Goal: Task Accomplishment & Management: Use online tool/utility

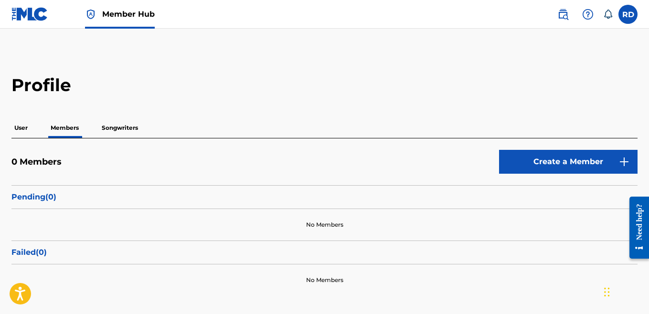
click at [33, 132] on div "User Members Songwriters" at bounding box center [324, 128] width 626 height 20
click at [9, 125] on div "Profile User Members Songwriters 0 Members Create a Member Pending ( 0 ) No Mem…" at bounding box center [324, 186] width 649 height 222
click at [17, 127] on p "User" at bounding box center [20, 128] width 19 height 20
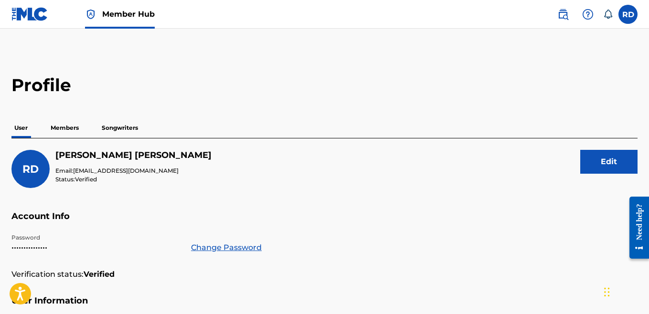
click at [17, 127] on p "User" at bounding box center [20, 128] width 19 height 20
click at [28, 16] on img at bounding box center [29, 14] width 37 height 14
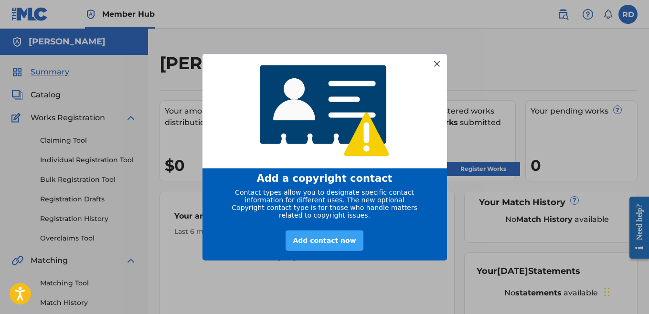
click at [335, 242] on div "Add contact now" at bounding box center [324, 240] width 77 height 21
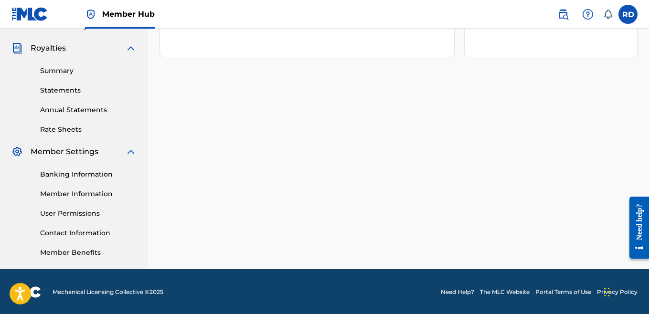
scroll to position [278, 0]
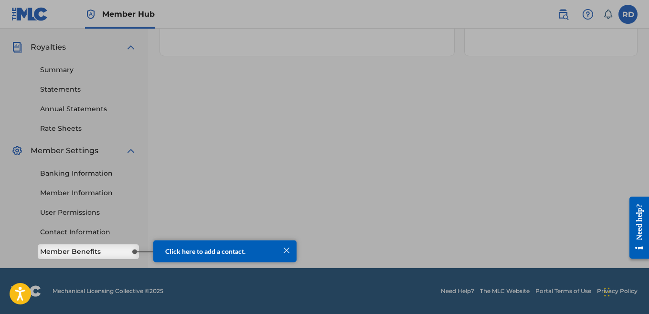
click at [205, 253] on span "Click here to add a contact." at bounding box center [205, 251] width 80 height 8
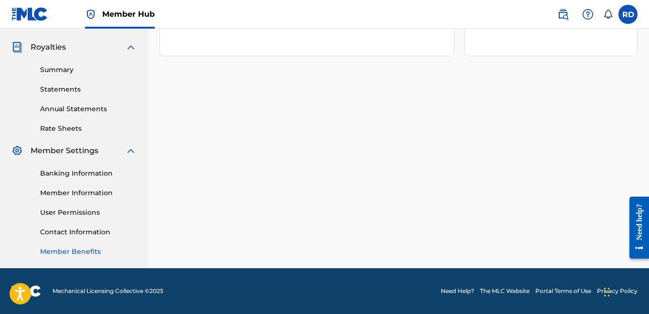
click at [119, 252] on link "Member Benefits" at bounding box center [88, 252] width 97 height 10
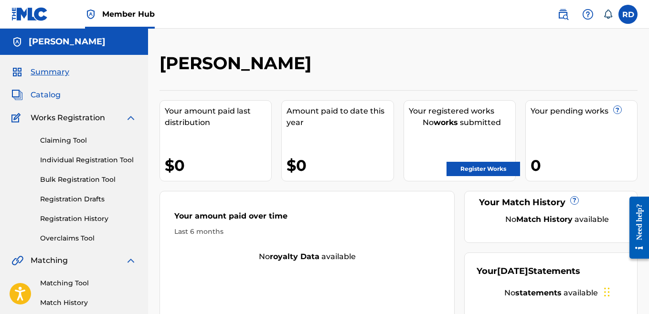
click at [50, 96] on span "Catalog" at bounding box center [46, 94] width 30 height 11
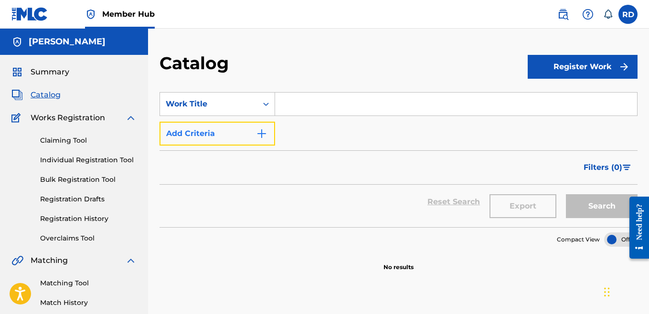
click at [203, 142] on button "Add Criteria" at bounding box center [218, 134] width 116 height 24
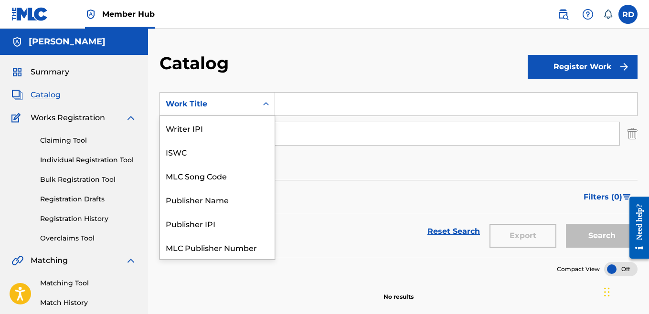
click at [262, 107] on icon "Search Form" at bounding box center [266, 104] width 10 height 10
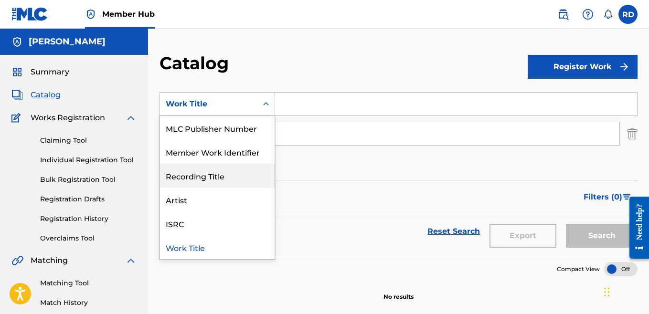
click at [355, 54] on div "Catalog" at bounding box center [344, 67] width 368 height 28
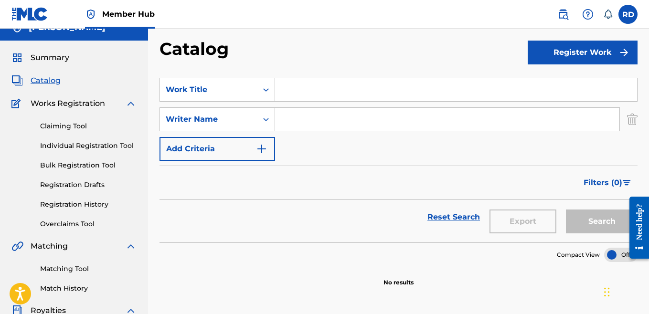
scroll to position [0, 0]
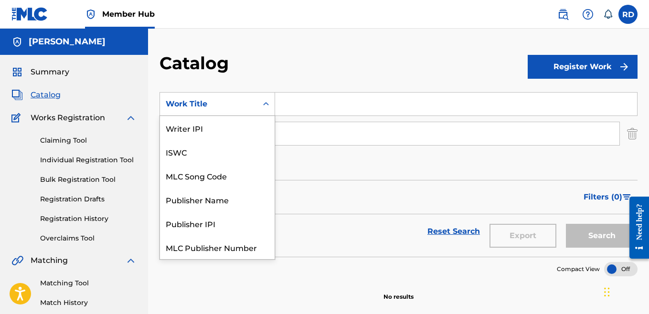
click at [247, 106] on div "Work Title" at bounding box center [209, 103] width 86 height 11
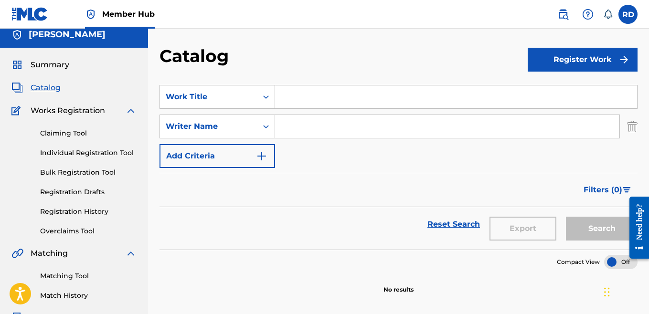
scroll to position [5, 0]
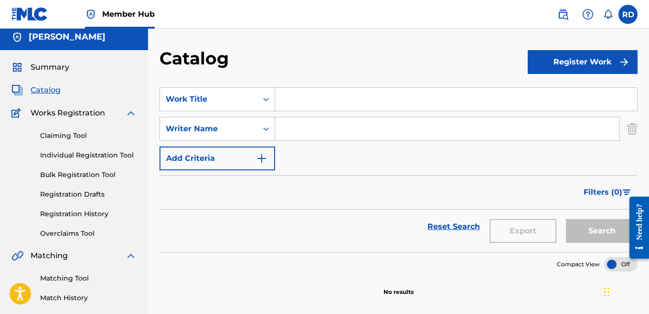
click at [255, 100] on div "Work Title" at bounding box center [208, 99] width 97 height 18
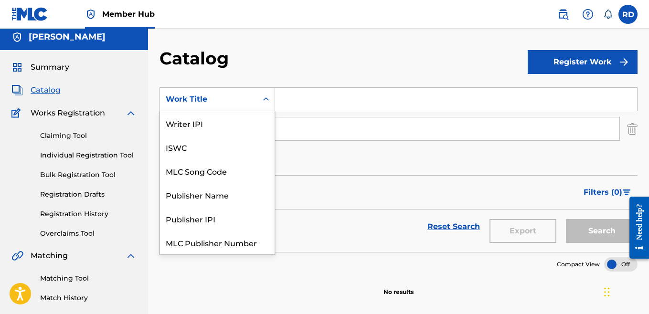
scroll to position [119, 0]
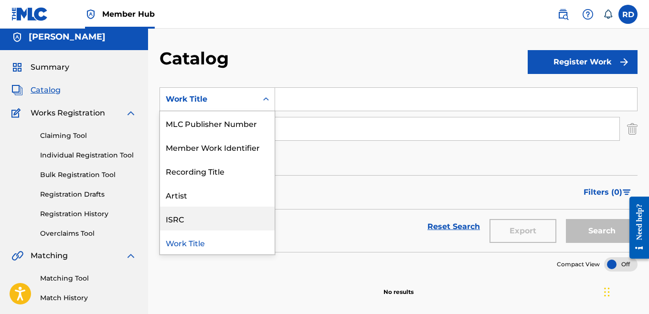
click at [195, 215] on div "ISRC" at bounding box center [217, 219] width 115 height 24
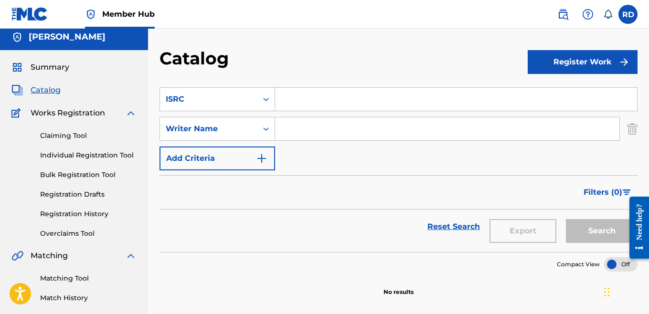
click at [295, 107] on input "Search Form" at bounding box center [456, 99] width 362 height 23
paste input "QZHN72506687"
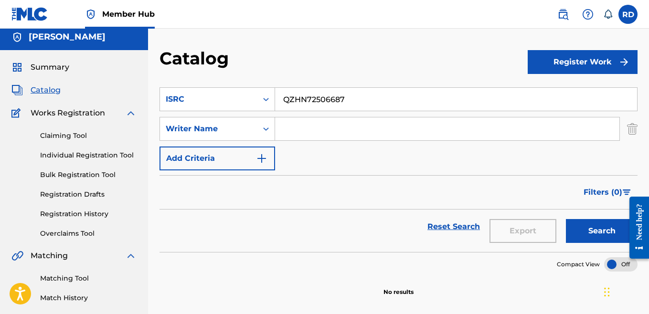
type input "QZHN72506687"
click at [294, 124] on input "Search Form" at bounding box center [447, 129] width 345 height 23
click at [600, 232] on button "Search" at bounding box center [602, 231] width 72 height 24
click at [258, 130] on div "Search Form" at bounding box center [266, 128] width 17 height 17
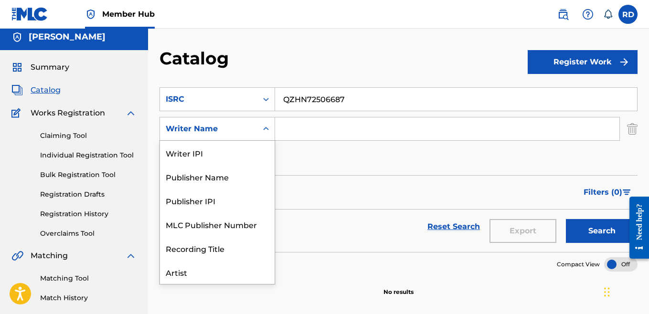
scroll to position [24, 0]
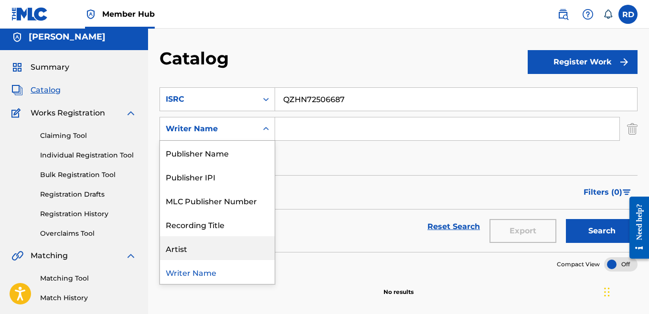
click at [221, 242] on div "Artist" at bounding box center [217, 249] width 115 height 24
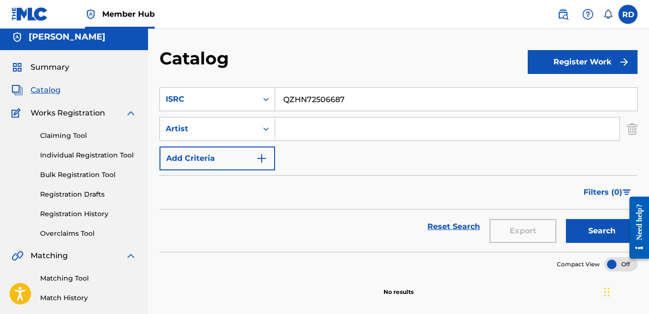
click at [300, 126] on input "Search Form" at bounding box center [447, 129] width 345 height 23
type input "OG RiLOW"
click at [585, 235] on button "Search" at bounding box center [602, 231] width 72 height 24
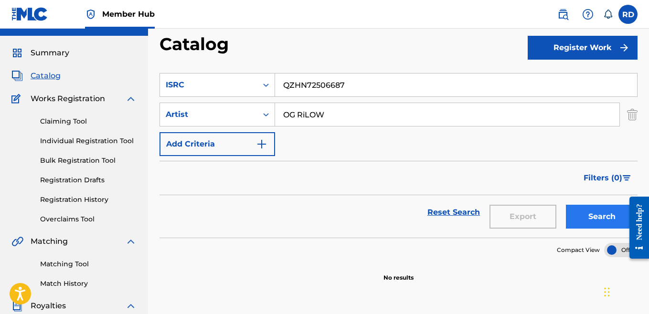
scroll to position [15, 0]
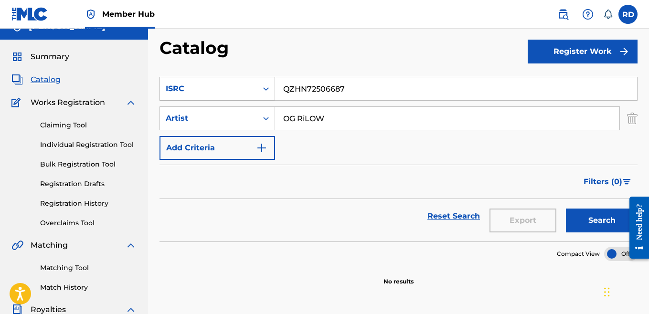
drag, startPoint x: 353, startPoint y: 86, endPoint x: 259, endPoint y: 91, distance: 94.8
click at [259, 91] on div "SearchWithCriteria36b058e7-bf71-428f-8c5a-d50743704fb2 ISRC QZHN72506687" at bounding box center [399, 89] width 478 height 24
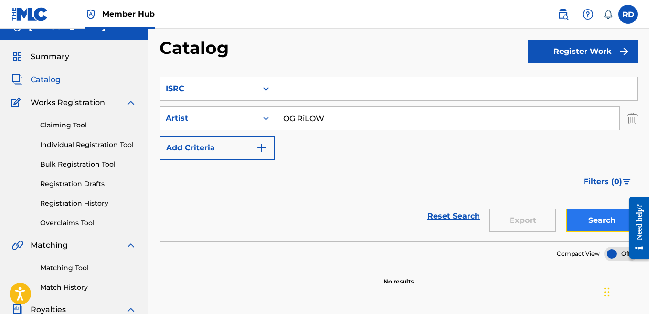
click at [599, 221] on button "Search" at bounding box center [602, 221] width 72 height 24
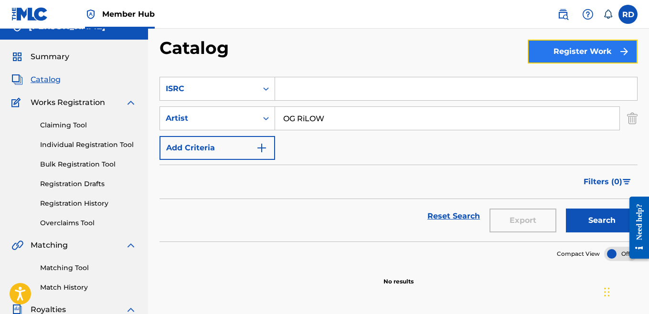
click at [582, 57] on button "Register Work" at bounding box center [583, 52] width 110 height 24
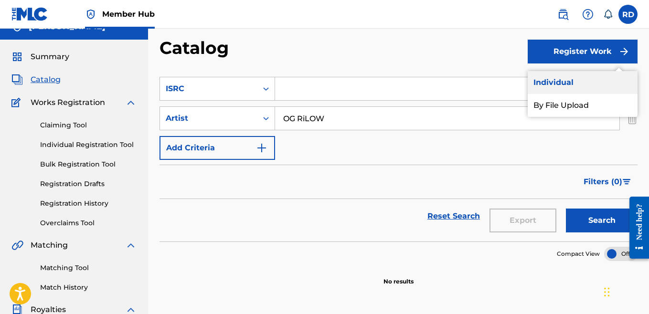
click at [569, 81] on link "Individual" at bounding box center [583, 82] width 110 height 23
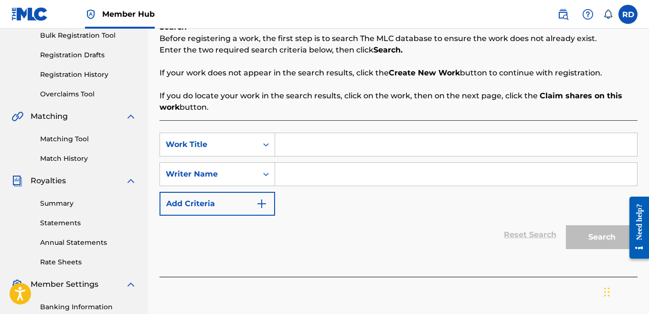
scroll to position [149, 0]
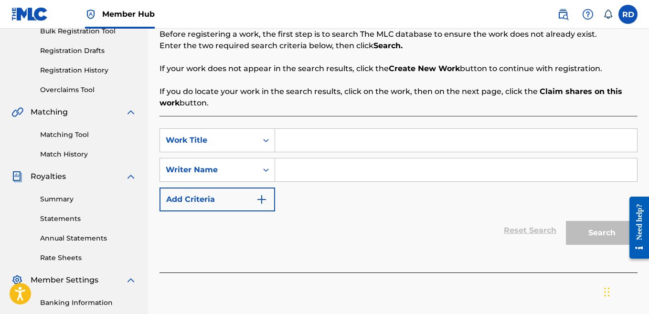
click at [320, 138] on input "Search Form" at bounding box center [456, 140] width 362 height 23
paste input "Tree Climber"
type input "Tree Climber"
click at [288, 171] on input "Search Form" at bounding box center [456, 170] width 362 height 23
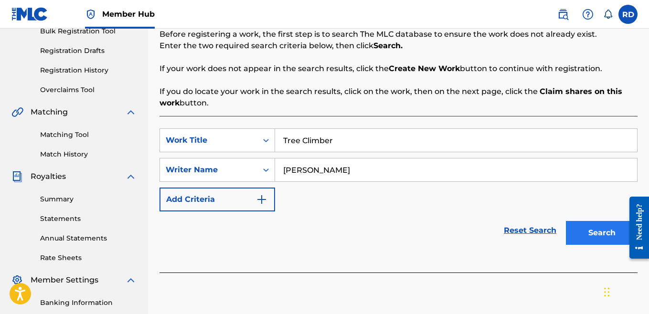
type input "ray dillard"
click at [600, 239] on button "Search" at bounding box center [602, 233] width 72 height 24
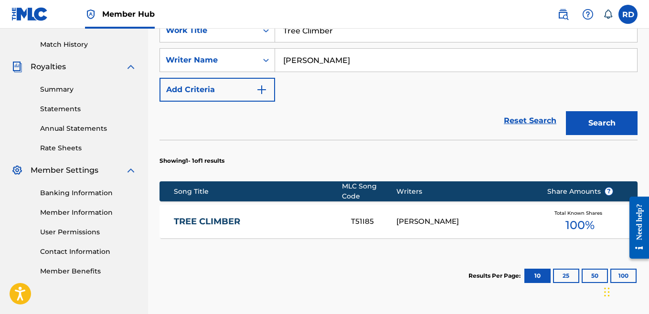
scroll to position [261, 0]
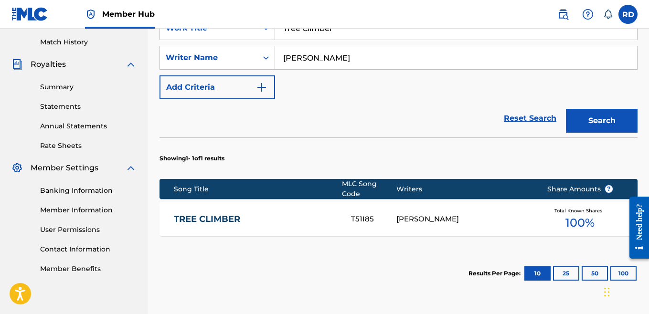
click at [481, 214] on div "RAY QUINTEZ DILLARD" at bounding box center [465, 219] width 136 height 11
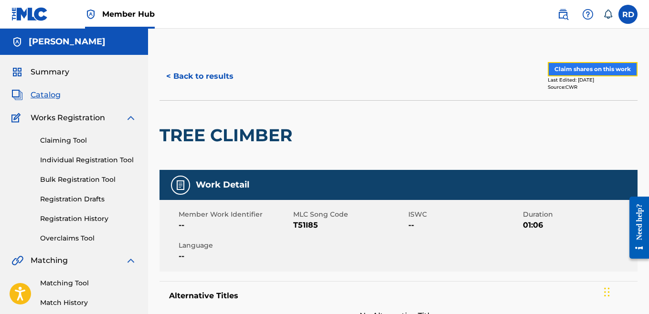
click at [579, 71] on button "Claim shares on this work" at bounding box center [593, 69] width 90 height 14
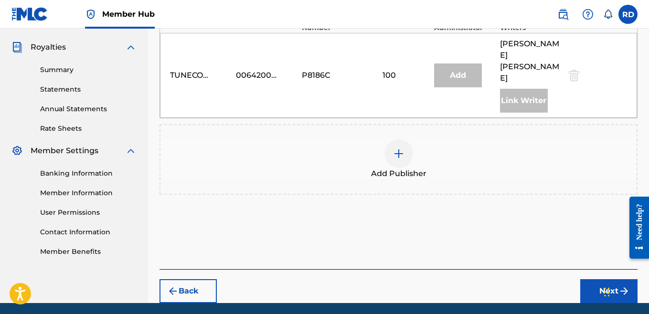
scroll to position [290, 0]
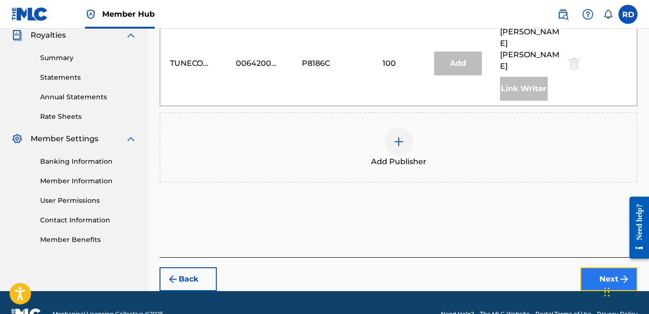
click at [604, 268] on button "Next" at bounding box center [609, 280] width 57 height 24
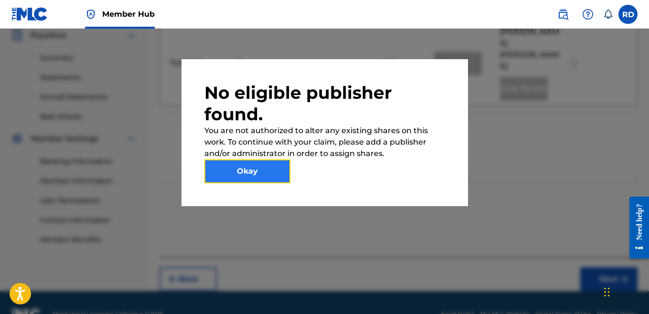
click at [255, 166] on button "Okay" at bounding box center [248, 172] width 86 height 24
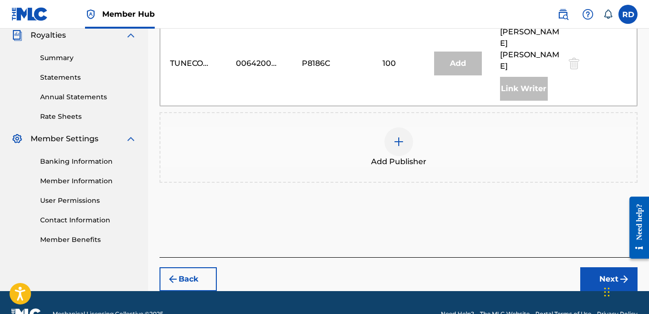
click at [396, 136] on img at bounding box center [398, 141] width 11 height 11
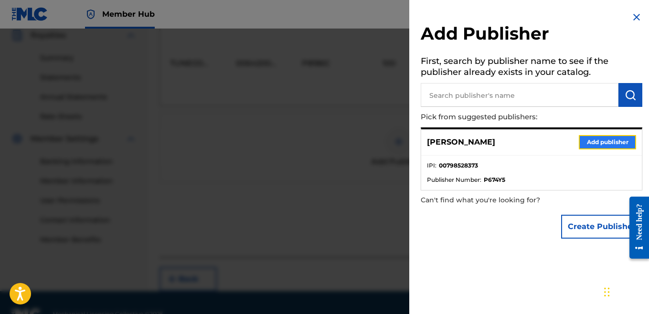
click at [588, 145] on button "Add publisher" at bounding box center [607, 142] width 57 height 14
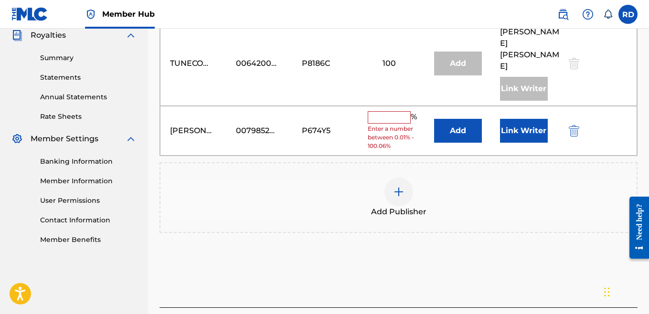
click at [399, 111] on input "text" at bounding box center [389, 117] width 43 height 12
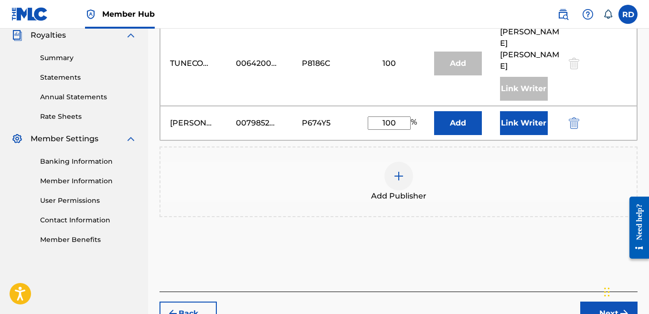
type input "100"
click at [394, 58] on div "100" at bounding box center [389, 63] width 43 height 11
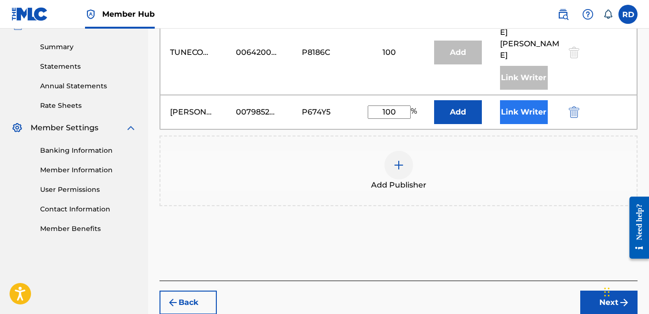
scroll to position [324, 0]
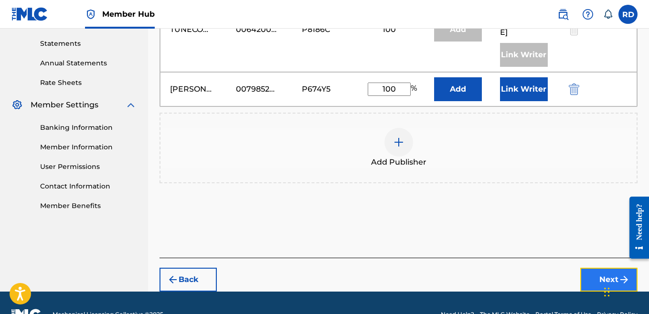
click at [598, 268] on button "Next" at bounding box center [609, 280] width 57 height 24
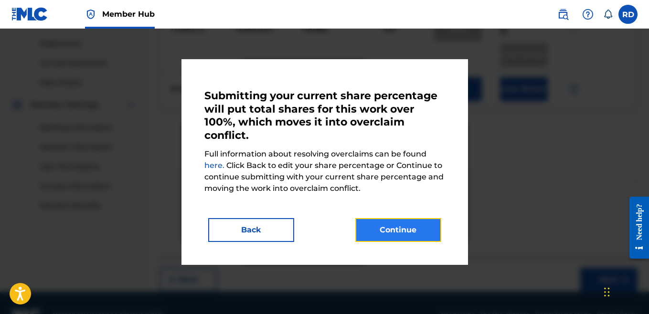
click at [400, 228] on button "Continue" at bounding box center [399, 230] width 86 height 24
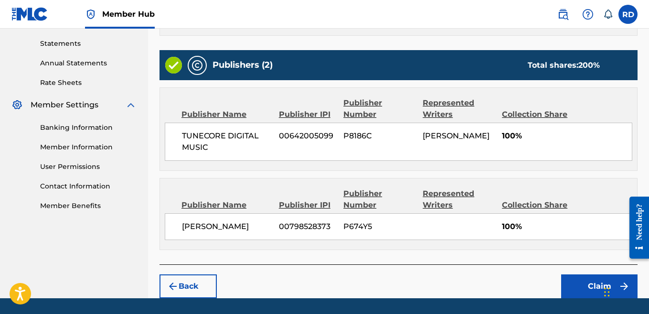
scroll to position [354, 0]
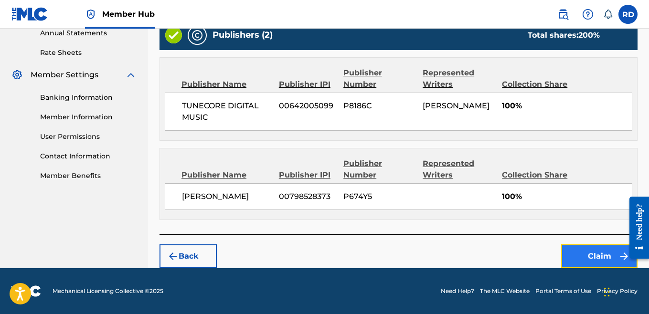
click at [601, 257] on button "Claim" at bounding box center [599, 257] width 76 height 24
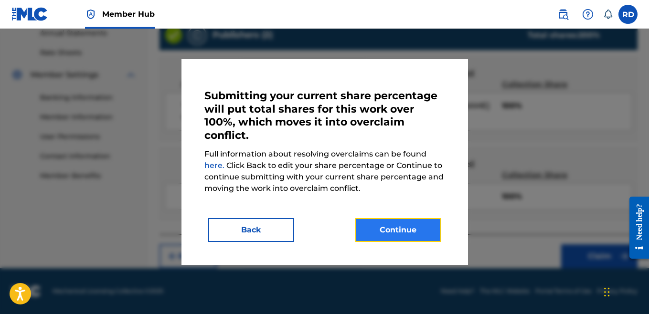
click at [408, 225] on button "Continue" at bounding box center [399, 230] width 86 height 24
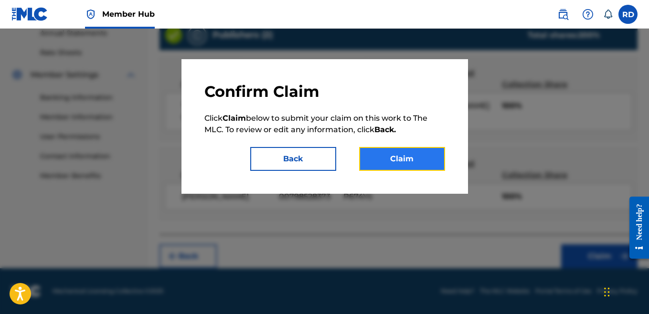
click at [398, 161] on button "Claim" at bounding box center [402, 159] width 86 height 24
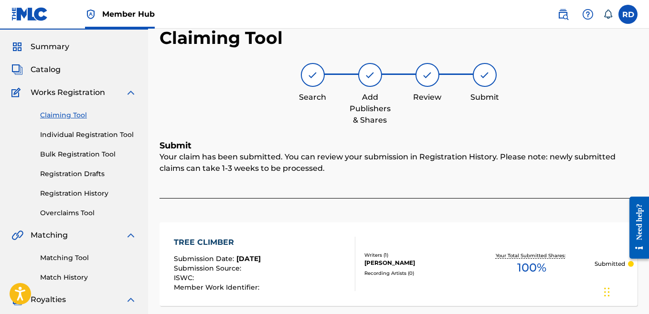
scroll to position [23, 0]
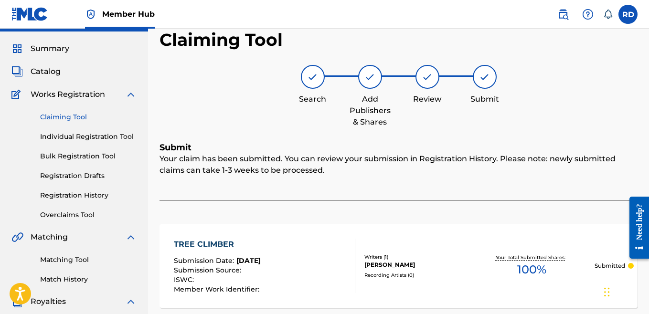
click at [71, 117] on link "Claiming Tool" at bounding box center [88, 117] width 97 height 10
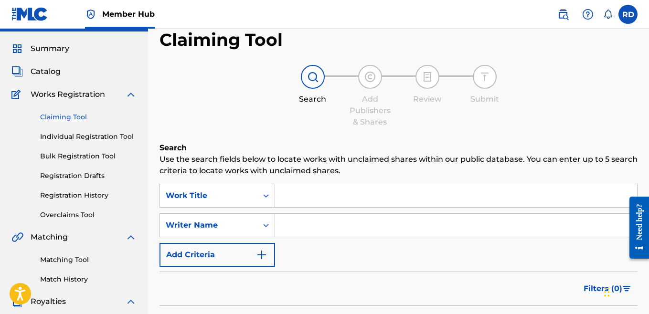
scroll to position [0, 0]
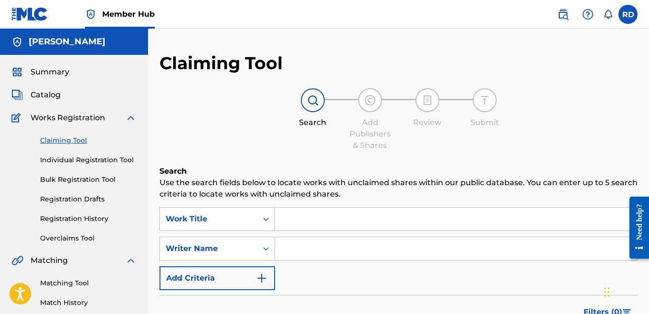
click at [291, 248] on input "Search Form" at bounding box center [456, 248] width 362 height 23
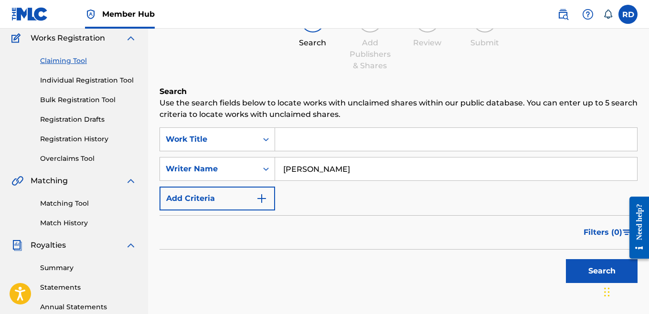
scroll to position [89, 0]
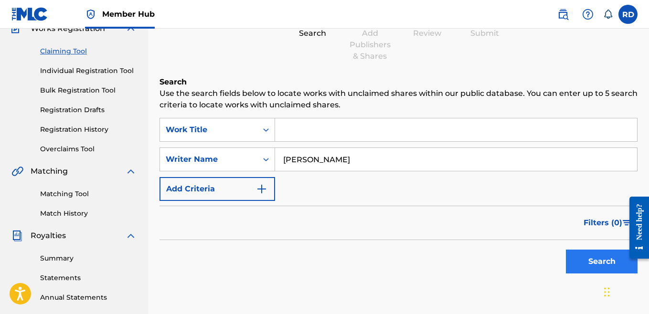
type input "ray quintez dillard"
click at [575, 263] on button "Search" at bounding box center [602, 262] width 72 height 24
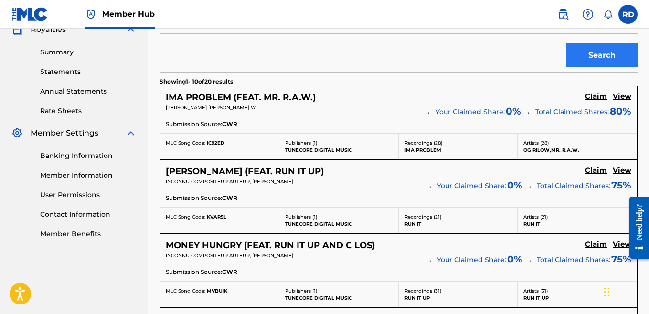
scroll to position [298, 0]
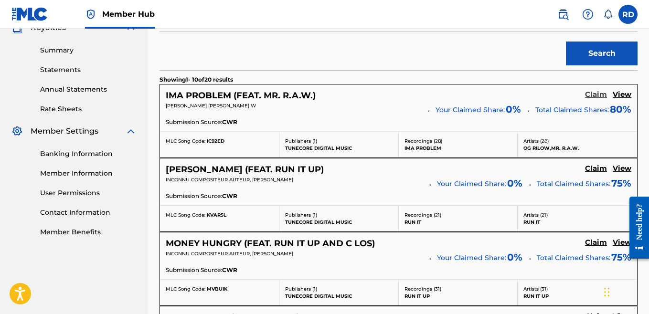
click at [599, 97] on h5 "Claim" at bounding box center [596, 94] width 22 height 9
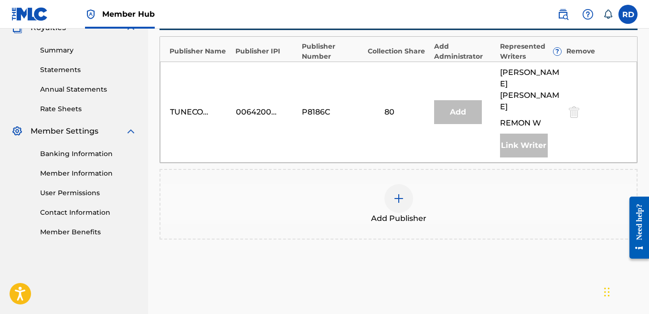
click at [395, 193] on img at bounding box center [398, 198] width 11 height 11
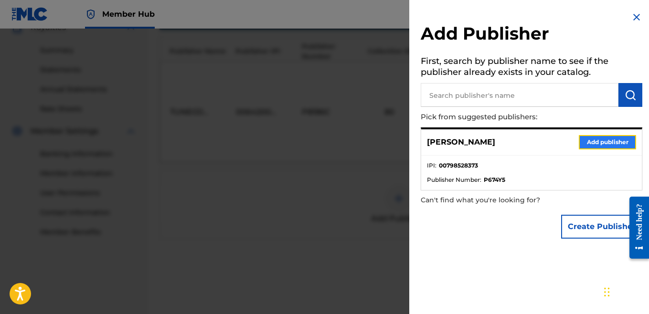
click at [599, 142] on button "Add publisher" at bounding box center [607, 142] width 57 height 14
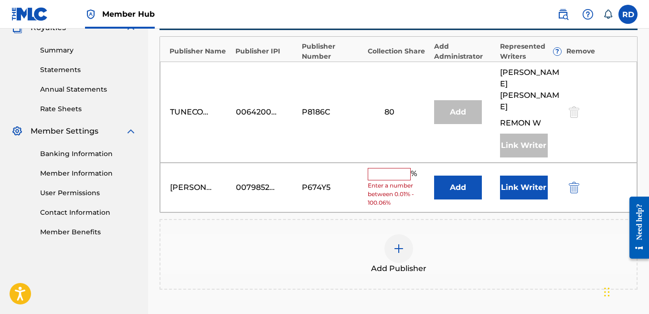
click at [403, 168] on input "text" at bounding box center [389, 174] width 43 height 12
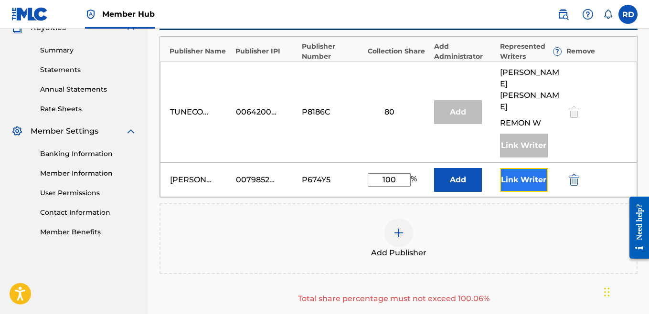
click at [518, 168] on button "Link Writer" at bounding box center [524, 180] width 48 height 24
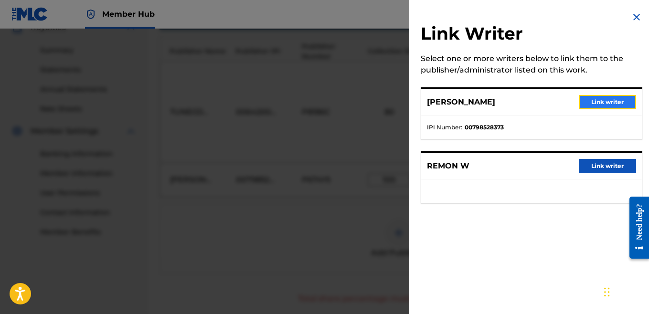
click at [608, 101] on button "Link writer" at bounding box center [607, 102] width 57 height 14
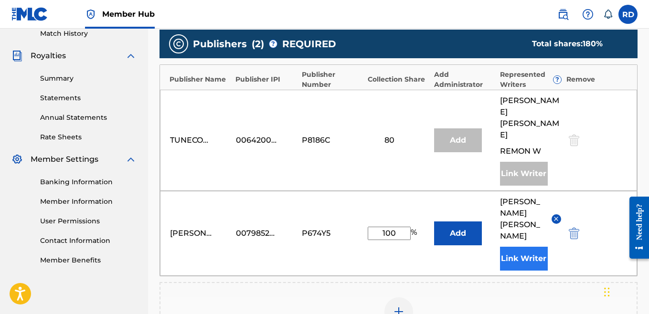
scroll to position [266, 0]
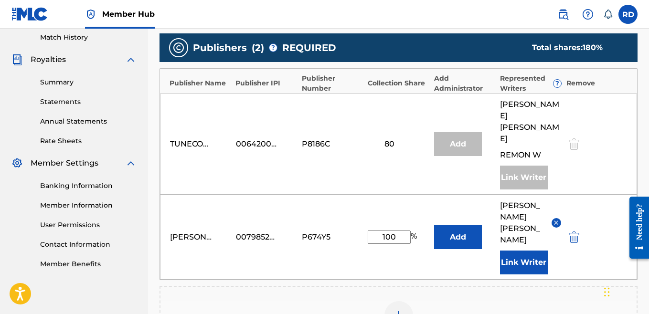
click at [399, 231] on input "100" at bounding box center [389, 237] width 43 height 13
drag, startPoint x: 402, startPoint y: 205, endPoint x: 371, endPoint y: 209, distance: 31.8
click at [371, 231] on input "100" at bounding box center [389, 237] width 43 height 13
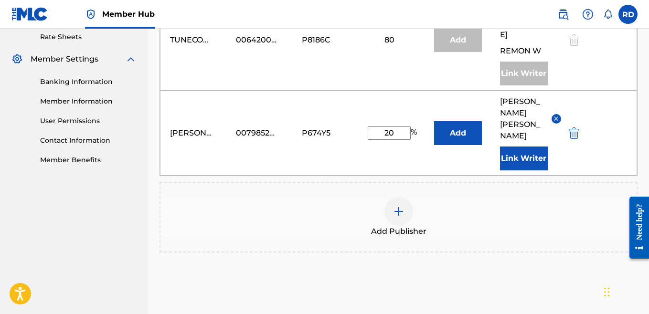
scroll to position [370, 0]
type input "20"
click at [461, 121] on button "Add" at bounding box center [458, 133] width 48 height 24
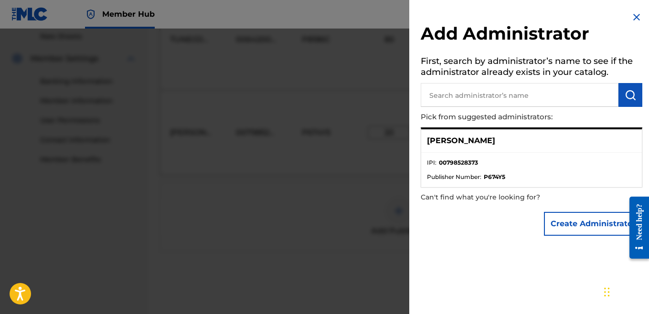
click at [508, 151] on div "[PERSON_NAME]" at bounding box center [531, 140] width 221 height 23
click at [635, 20] on img at bounding box center [636, 16] width 11 height 11
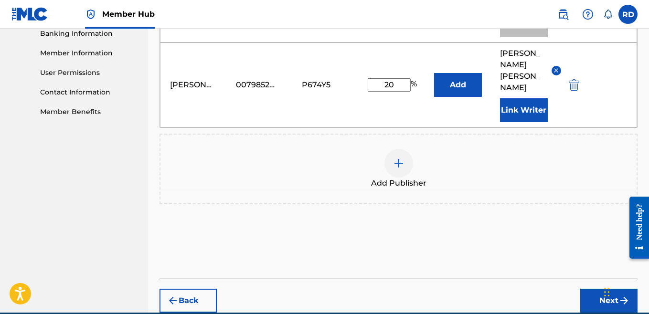
scroll to position [428, 0]
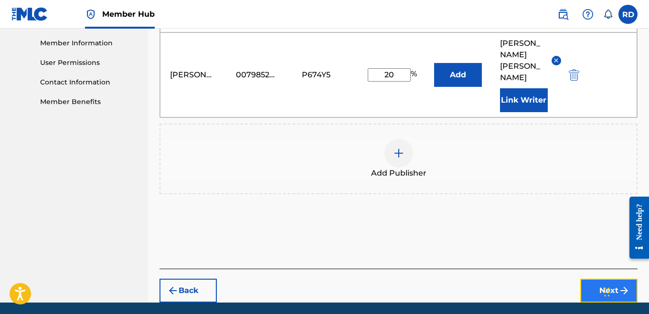
click at [589, 279] on button "Next" at bounding box center [609, 291] width 57 height 24
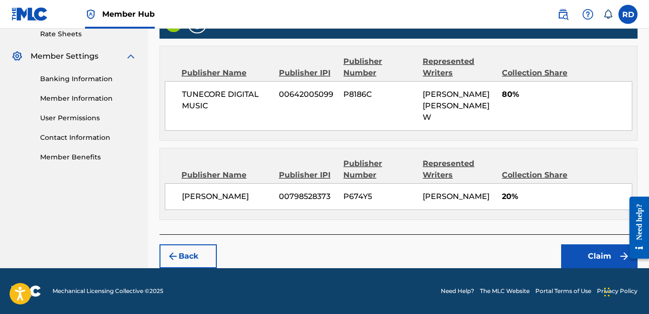
scroll to position [384, 0]
click at [589, 258] on button "Claim" at bounding box center [599, 257] width 76 height 24
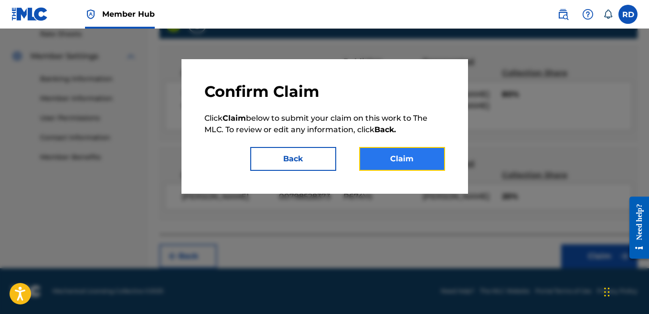
click at [393, 157] on button "Claim" at bounding box center [402, 159] width 86 height 24
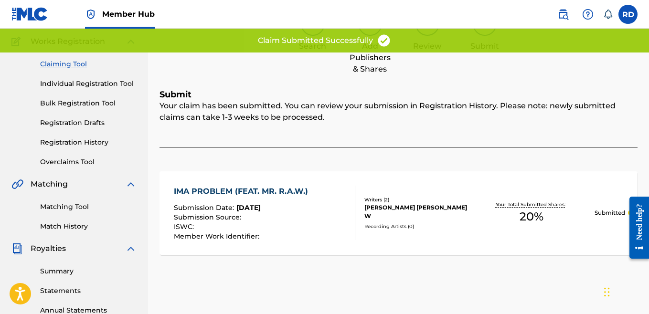
scroll to position [65, 0]
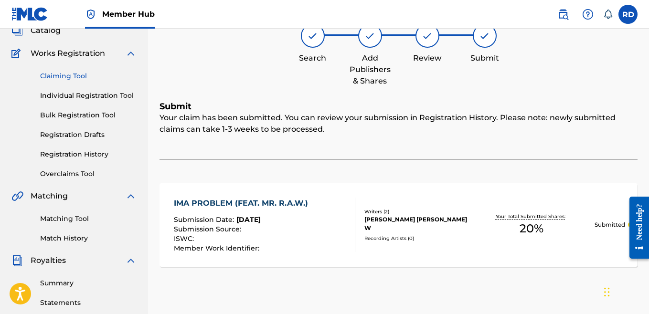
click at [69, 77] on link "Claiming Tool" at bounding box center [88, 76] width 97 height 10
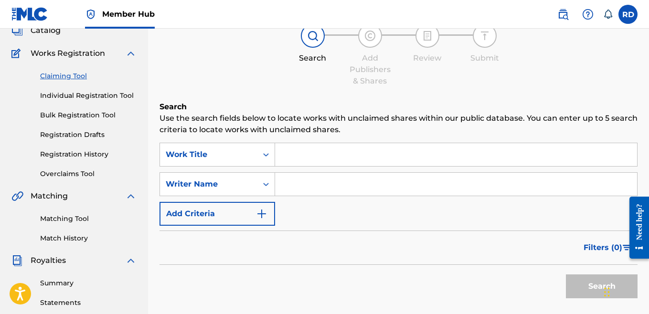
scroll to position [0, 0]
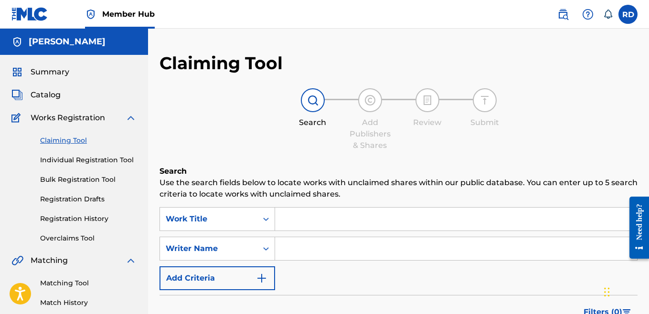
click at [308, 247] on input "Search Form" at bounding box center [456, 248] width 362 height 23
type input "ray quintez dillard"
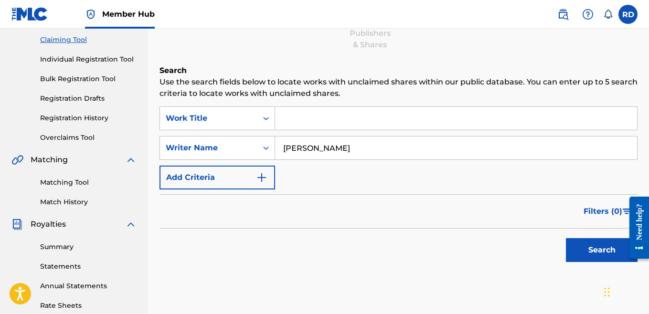
scroll to position [105, 0]
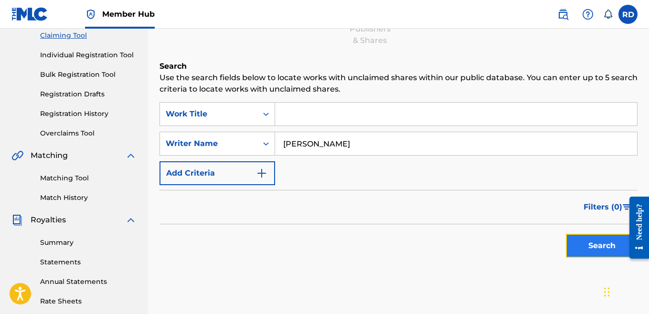
click at [576, 247] on button "Search" at bounding box center [602, 246] width 72 height 24
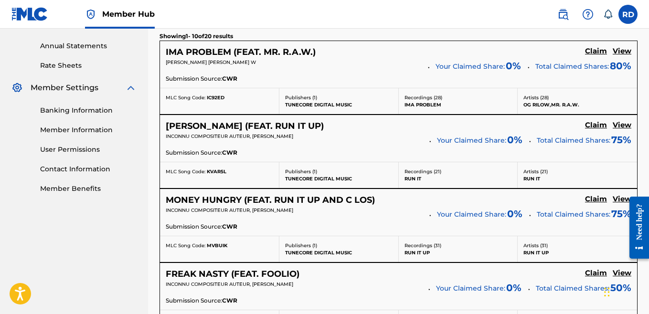
scroll to position [342, 0]
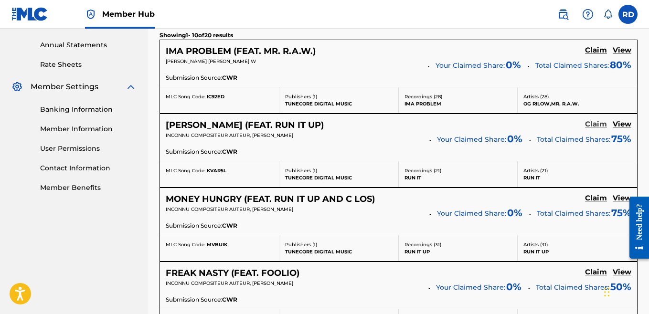
click at [595, 123] on h5 "Claim" at bounding box center [596, 124] width 22 height 9
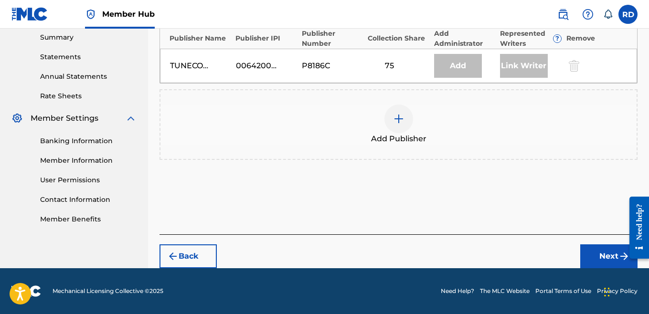
scroll to position [311, 0]
click at [407, 118] on div at bounding box center [399, 119] width 29 height 29
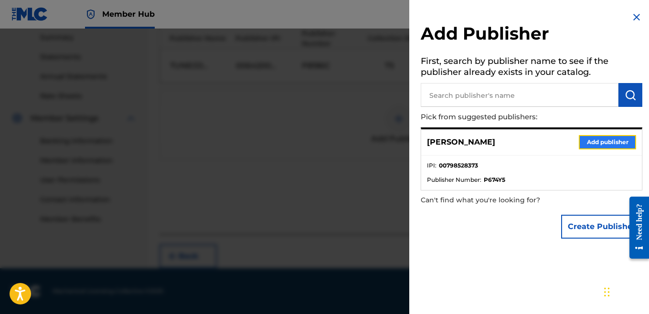
click at [587, 143] on button "Add publisher" at bounding box center [607, 142] width 57 height 14
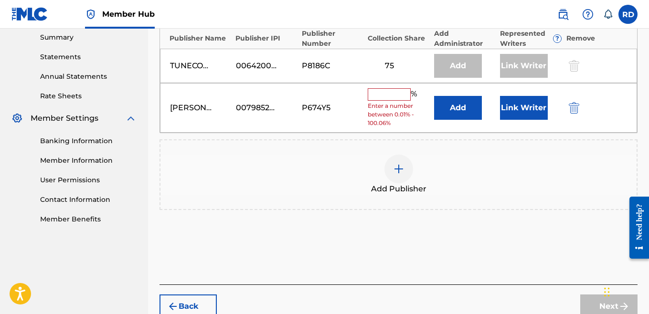
click at [394, 93] on input "text" at bounding box center [389, 94] width 43 height 12
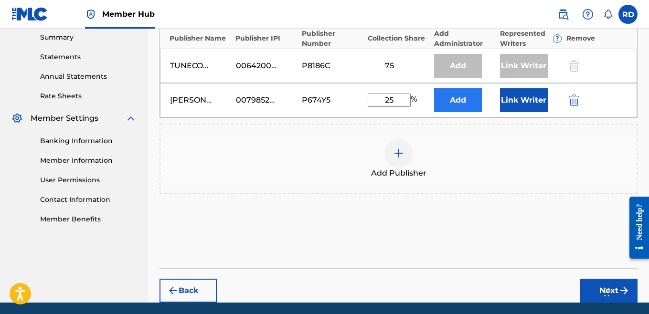
type input "25"
click at [445, 95] on button "Add" at bounding box center [458, 100] width 48 height 24
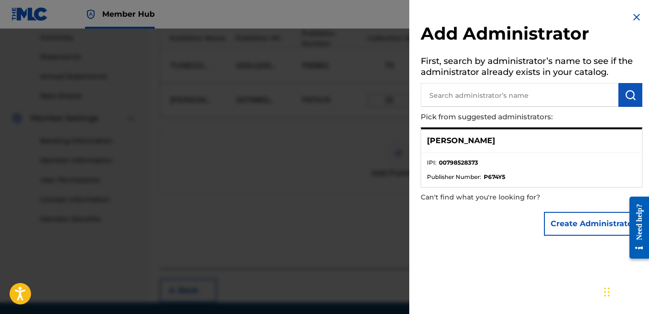
click at [478, 148] on div "[PERSON_NAME]" at bounding box center [531, 140] width 221 height 23
click at [462, 140] on p "[PERSON_NAME]" at bounding box center [461, 140] width 68 height 11
click at [485, 149] on div "[PERSON_NAME]" at bounding box center [531, 140] width 221 height 23
click at [452, 139] on p "[PERSON_NAME]" at bounding box center [461, 140] width 68 height 11
click at [636, 21] on img at bounding box center [636, 16] width 11 height 11
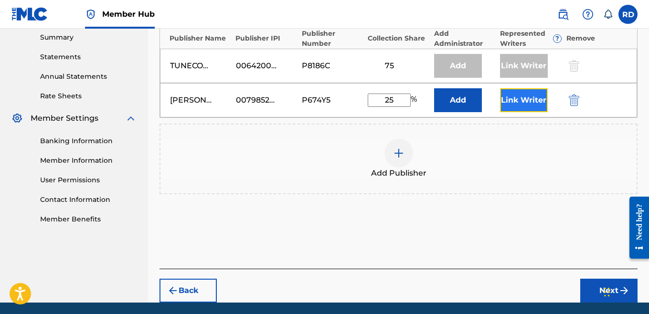
click at [516, 105] on button "Link Writer" at bounding box center [524, 100] width 48 height 24
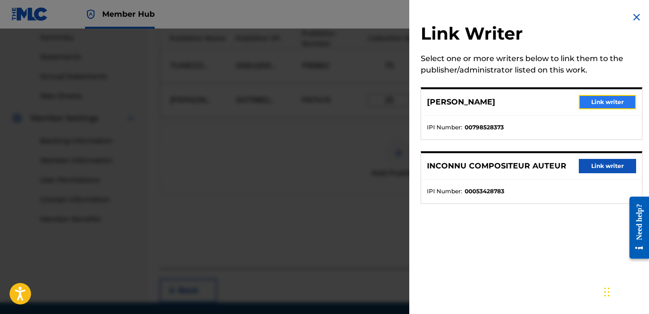
click at [591, 102] on button "Link writer" at bounding box center [607, 102] width 57 height 14
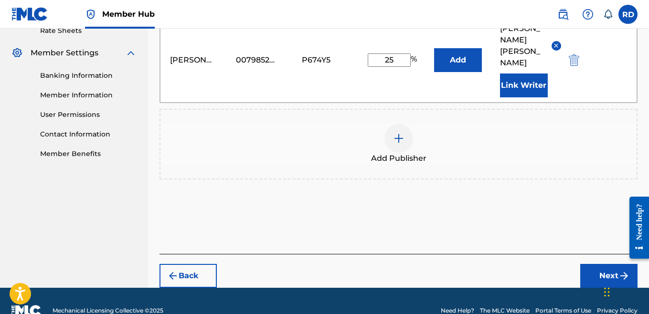
scroll to position [384, 0]
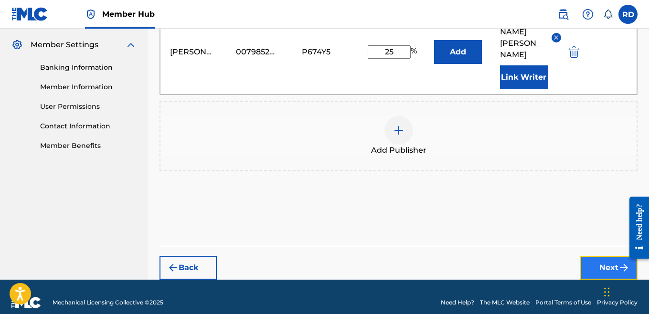
click at [592, 256] on button "Next" at bounding box center [609, 268] width 57 height 24
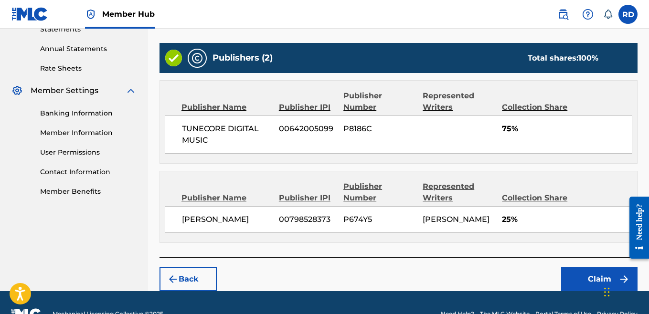
scroll to position [339, 0]
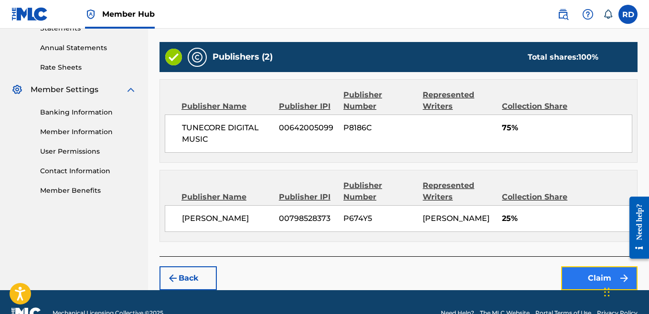
click at [586, 285] on button "Claim" at bounding box center [599, 279] width 76 height 24
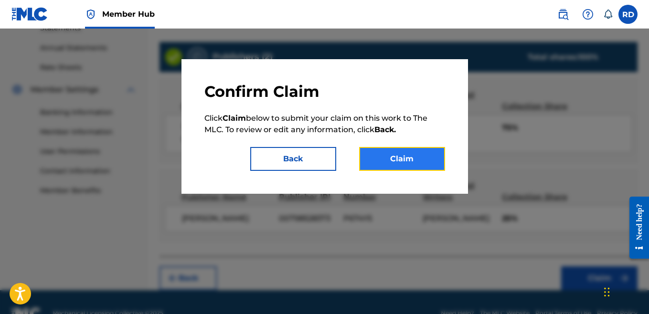
click at [427, 161] on button "Claim" at bounding box center [402, 159] width 86 height 24
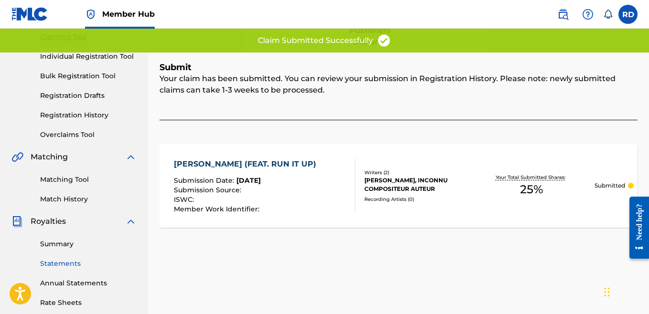
scroll to position [0, 0]
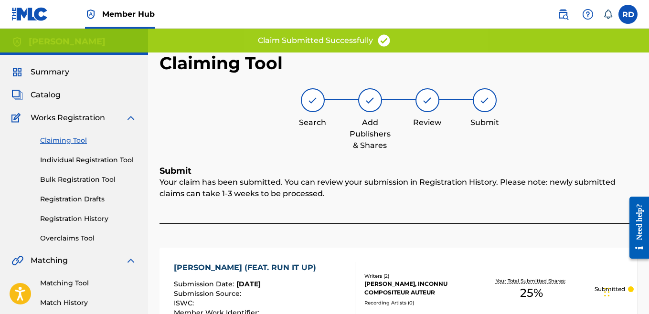
click at [71, 141] on link "Claiming Tool" at bounding box center [88, 141] width 97 height 10
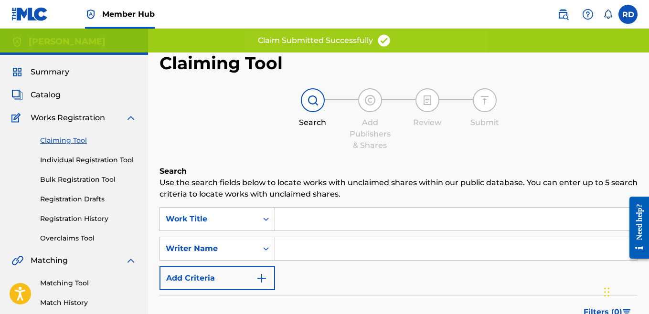
click at [293, 244] on input "Search Form" at bounding box center [456, 248] width 362 height 23
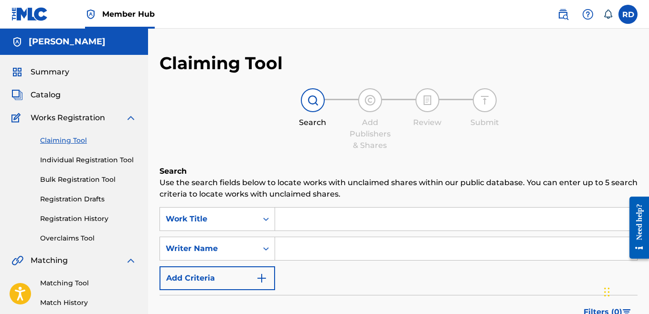
type input "ray quintez dillard"
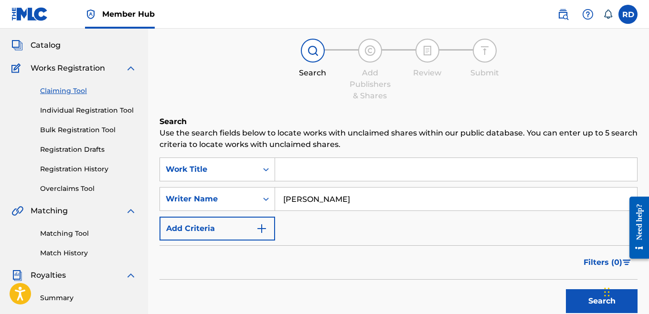
scroll to position [60, 0]
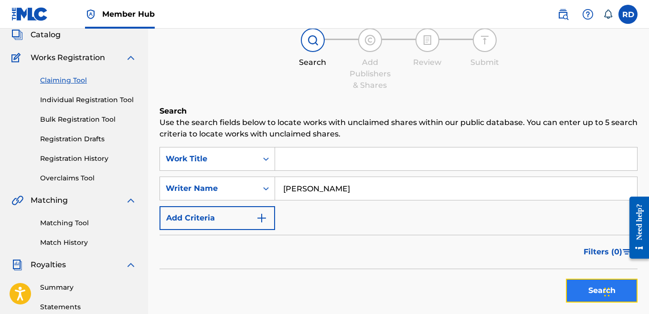
click at [572, 287] on button "Search" at bounding box center [602, 291] width 72 height 24
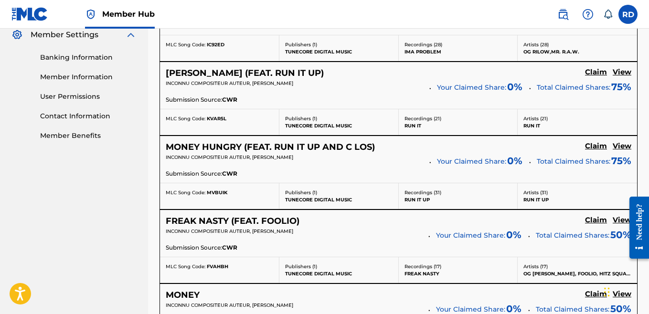
scroll to position [414, 0]
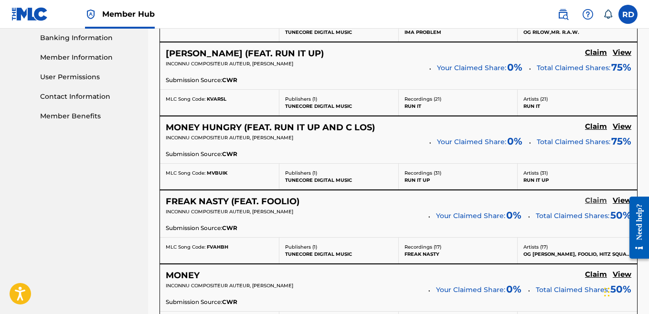
click at [593, 200] on h5 "Claim" at bounding box center [596, 200] width 22 height 9
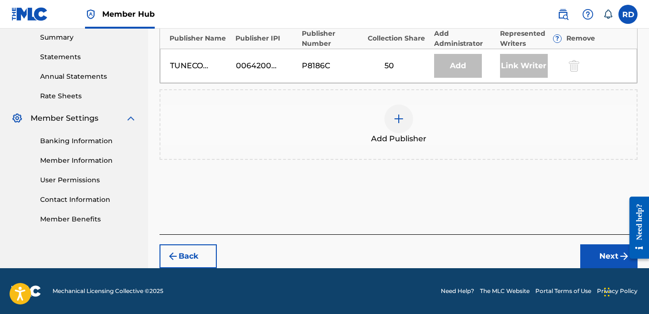
click at [402, 115] on img at bounding box center [398, 118] width 11 height 11
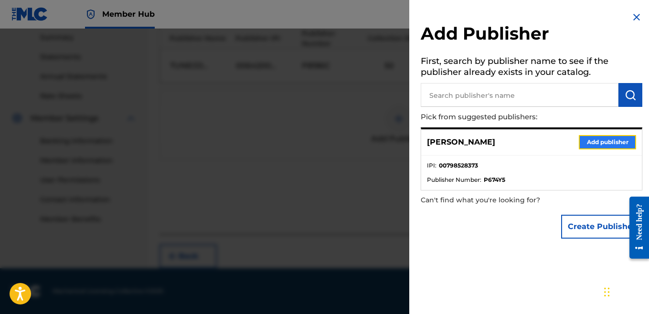
click at [595, 143] on button "Add publisher" at bounding box center [607, 142] width 57 height 14
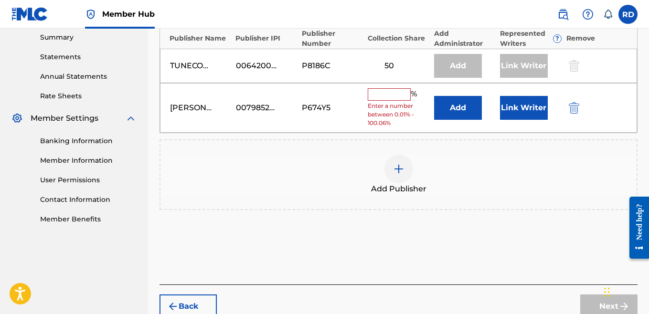
click at [408, 89] on input "text" at bounding box center [389, 94] width 43 height 12
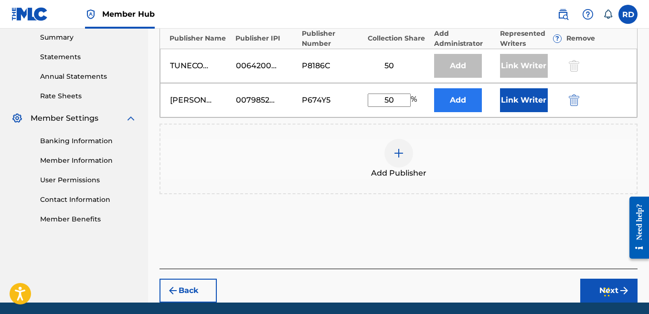
type input "50"
click at [473, 100] on button "Add" at bounding box center [458, 100] width 48 height 24
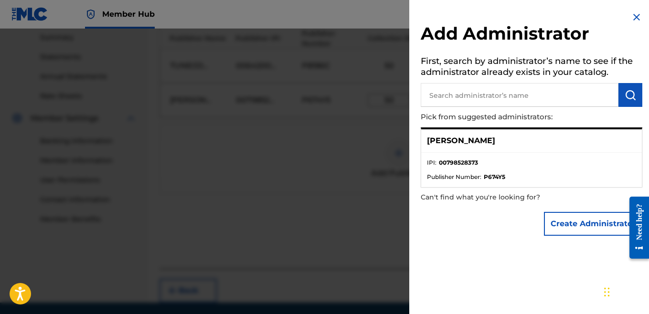
click at [538, 101] on input "text" at bounding box center [520, 95] width 198 height 24
type input "ray dillard"
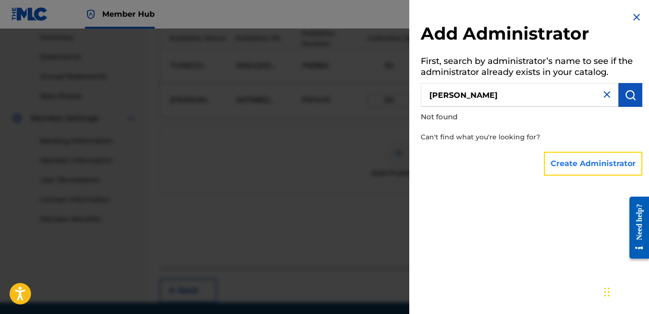
click at [573, 165] on button "Create Administrator" at bounding box center [593, 164] width 98 height 24
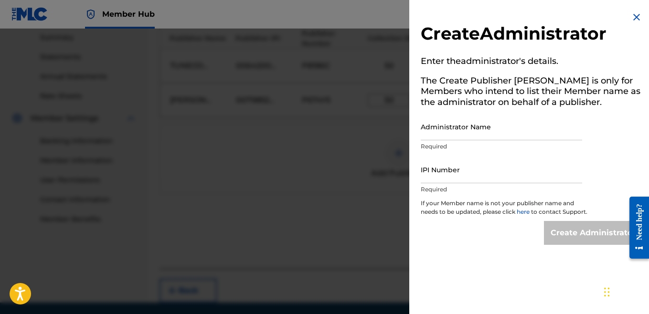
click at [633, 17] on img at bounding box center [636, 16] width 11 height 11
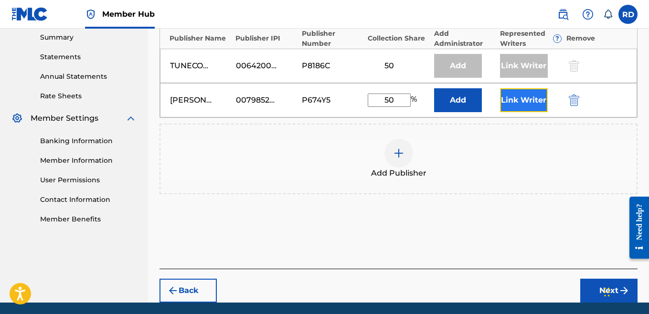
click at [540, 97] on button "Link Writer" at bounding box center [524, 100] width 48 height 24
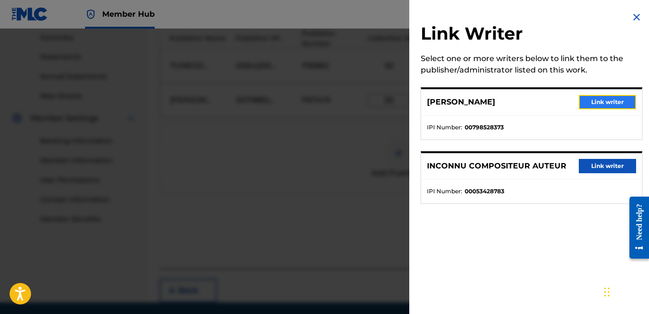
click at [592, 99] on button "Link writer" at bounding box center [607, 102] width 57 height 14
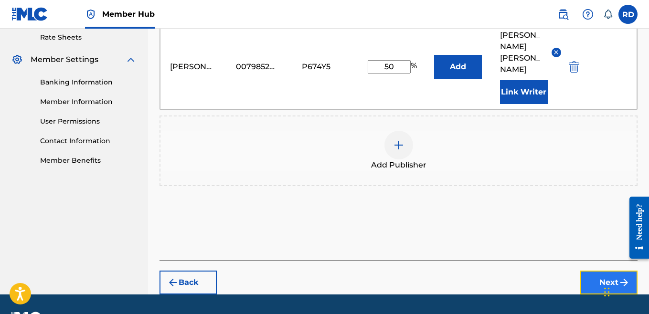
click at [596, 271] on button "Next" at bounding box center [609, 283] width 57 height 24
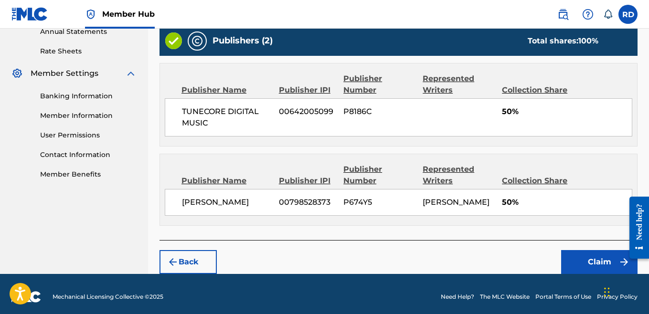
scroll to position [364, 0]
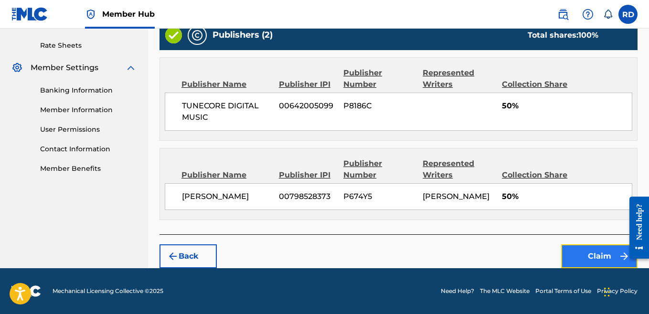
click at [591, 265] on button "Claim" at bounding box center [599, 257] width 76 height 24
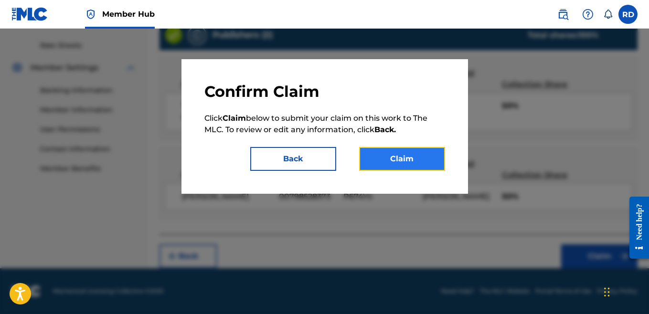
click at [401, 152] on button "Claim" at bounding box center [402, 159] width 86 height 24
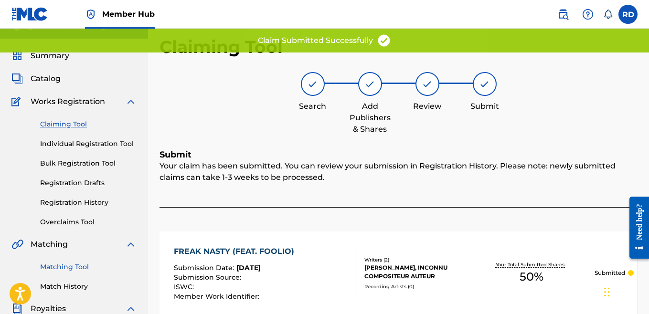
scroll to position [16, 0]
click at [51, 122] on link "Claiming Tool" at bounding box center [88, 125] width 97 height 10
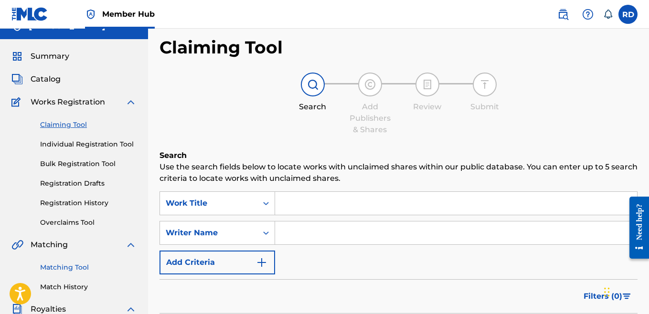
scroll to position [0, 0]
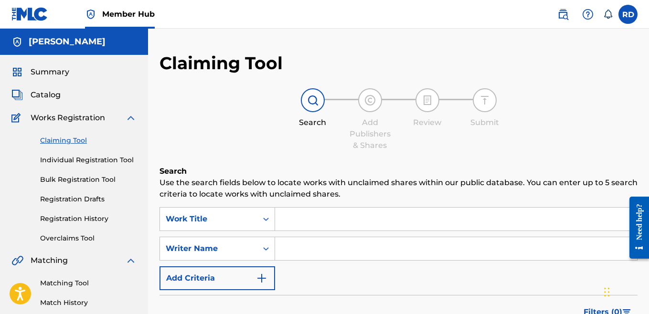
click at [319, 253] on input "Search Form" at bounding box center [456, 248] width 362 height 23
type input "ray quintez dillard"
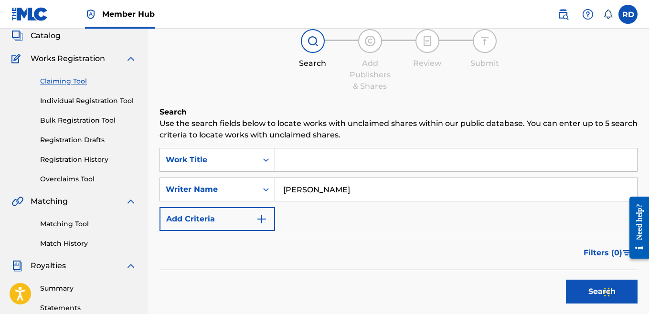
scroll to position [77, 0]
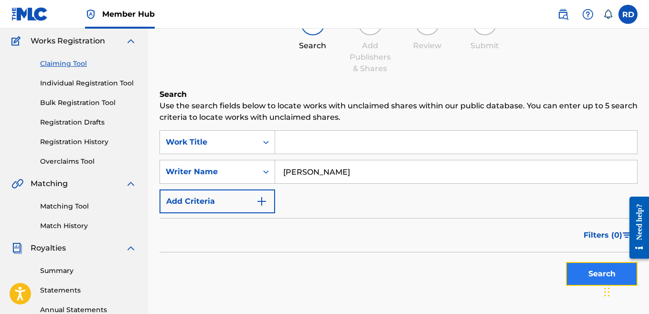
click at [574, 271] on button "Search" at bounding box center [602, 274] width 72 height 24
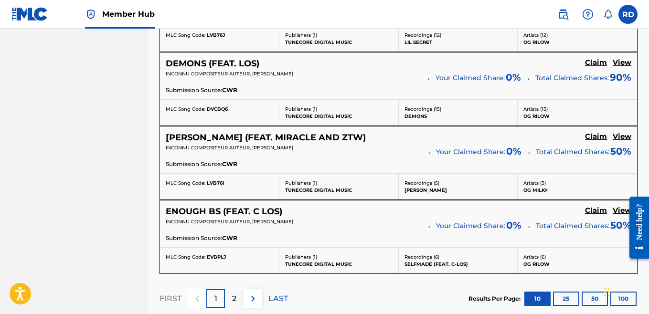
scroll to position [884, 0]
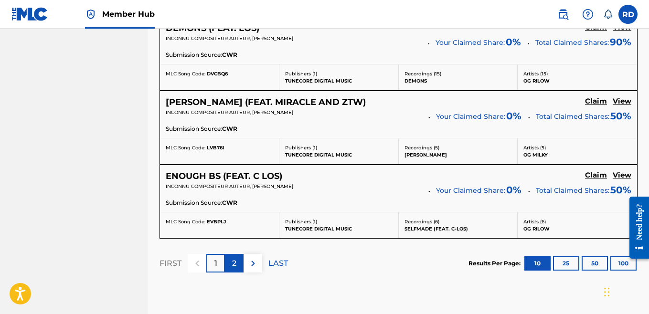
click at [237, 264] on div "2" at bounding box center [234, 263] width 19 height 19
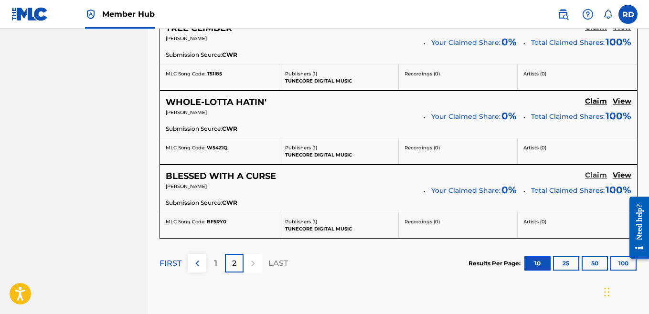
click at [600, 175] on h5 "Claim" at bounding box center [596, 175] width 22 height 9
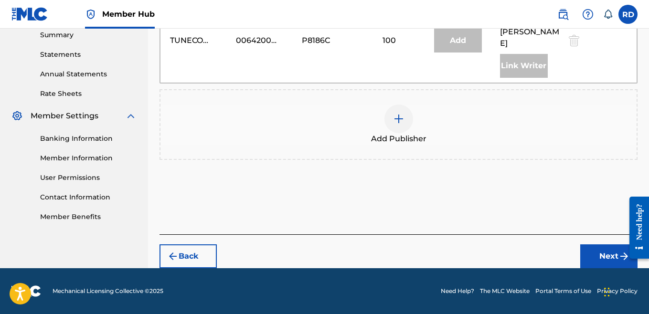
scroll to position [290, 0]
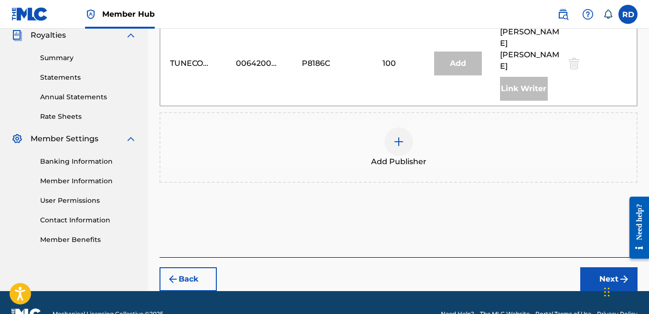
click at [420, 128] on div "Add Publisher" at bounding box center [399, 148] width 476 height 40
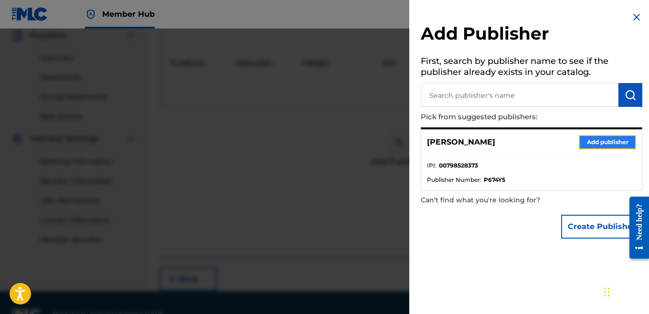
click at [589, 141] on button "Add publisher" at bounding box center [607, 142] width 57 height 14
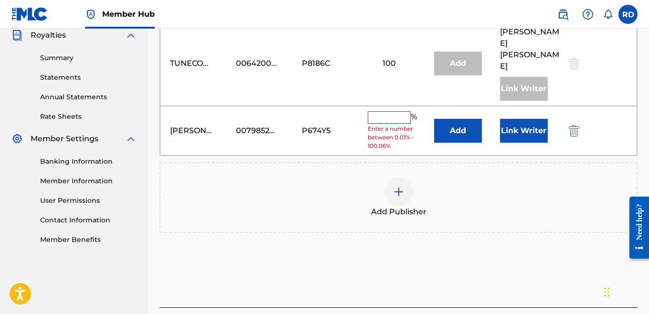
click at [382, 111] on input "text" at bounding box center [389, 117] width 43 height 12
type input "100"
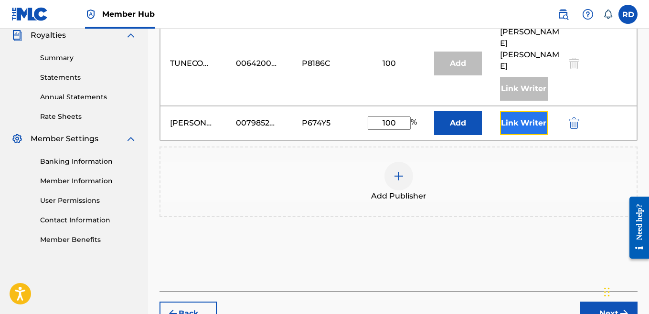
click at [509, 111] on button "Link Writer" at bounding box center [524, 123] width 48 height 24
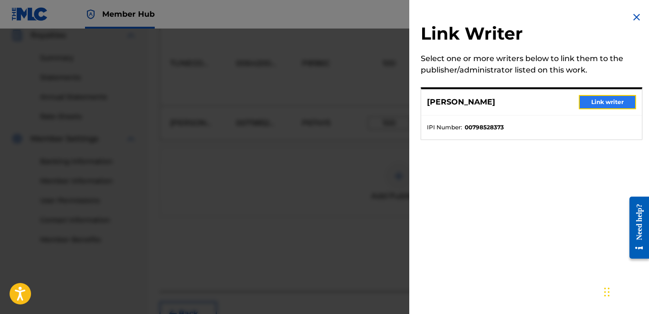
click at [590, 98] on button "Link writer" at bounding box center [607, 102] width 57 height 14
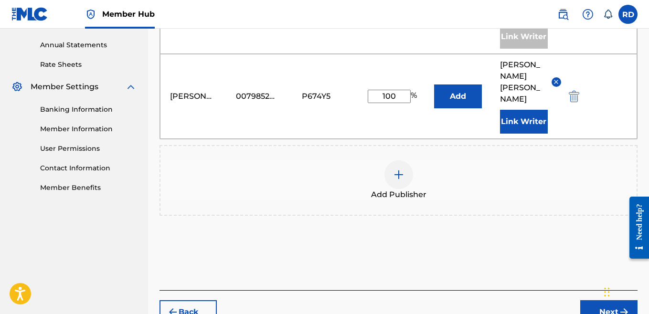
scroll to position [364, 0]
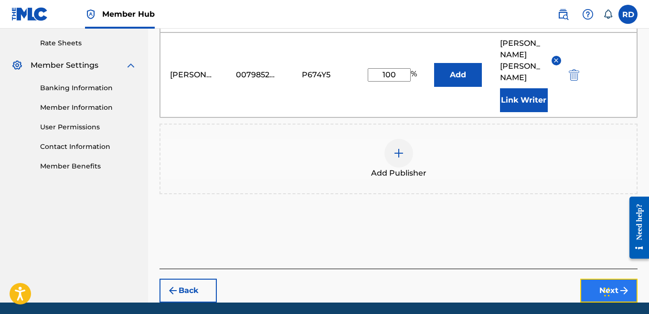
click at [588, 279] on button "Next" at bounding box center [609, 291] width 57 height 24
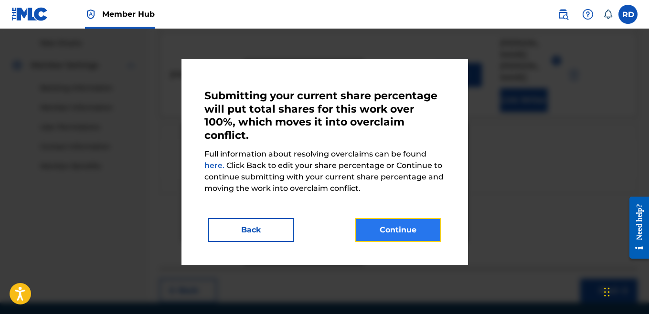
click at [406, 237] on button "Continue" at bounding box center [399, 230] width 86 height 24
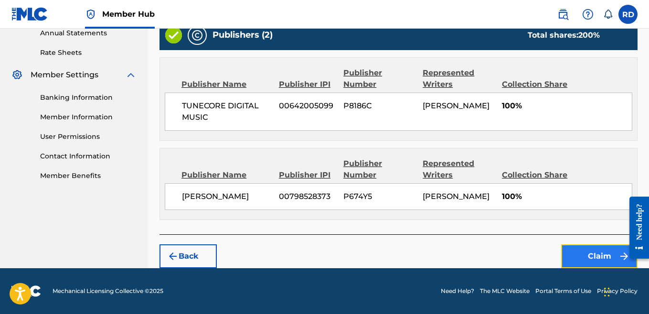
click at [586, 253] on button "Claim" at bounding box center [599, 257] width 76 height 24
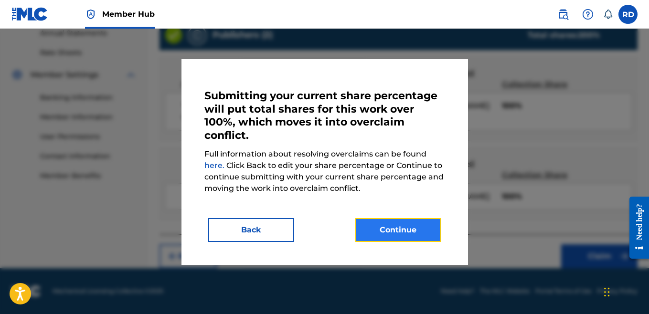
click at [418, 232] on button "Continue" at bounding box center [399, 230] width 86 height 24
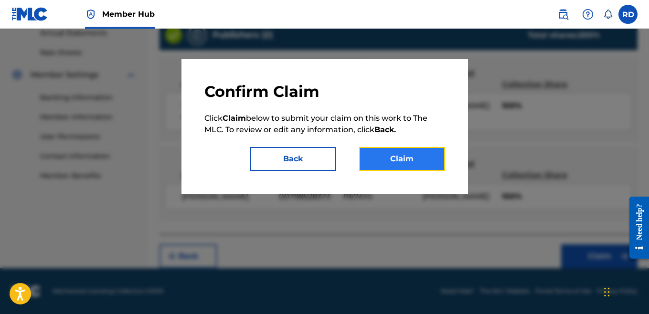
click at [396, 163] on button "Claim" at bounding box center [402, 159] width 86 height 24
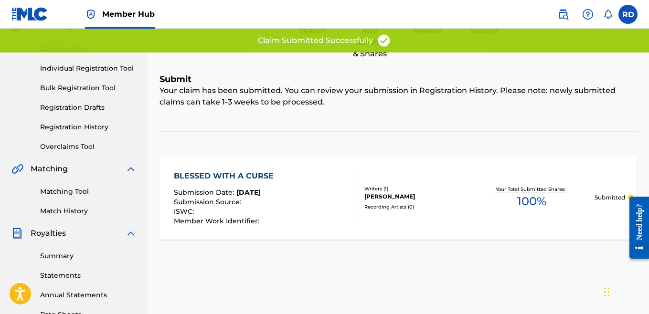
scroll to position [0, 0]
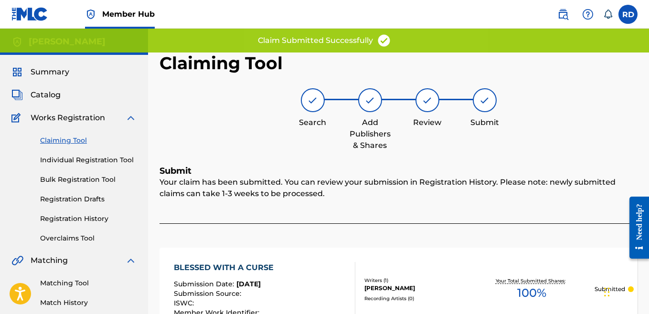
click at [61, 139] on link "Claiming Tool" at bounding box center [88, 141] width 97 height 10
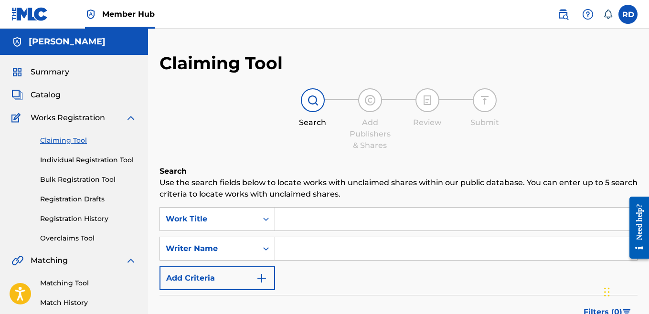
click at [335, 243] on input "Search Form" at bounding box center [456, 248] width 362 height 23
type input "ray quintez dillard"
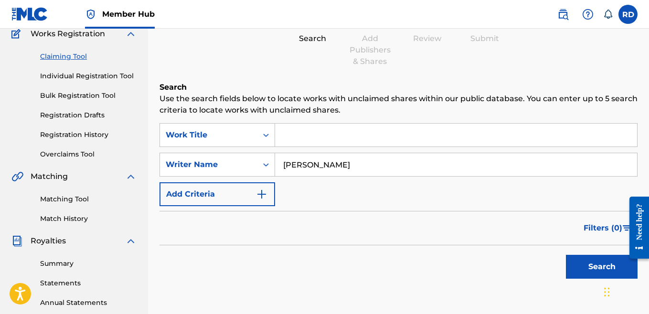
scroll to position [86, 0]
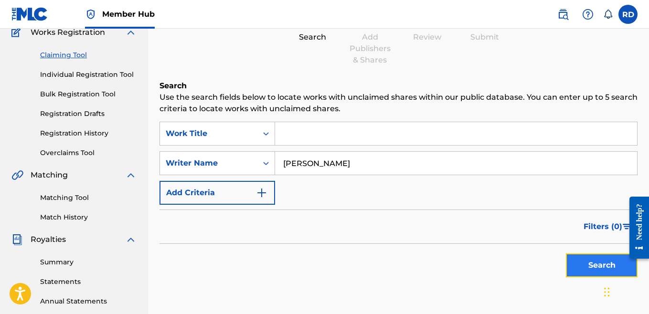
click at [583, 270] on button "Search" at bounding box center [602, 266] width 72 height 24
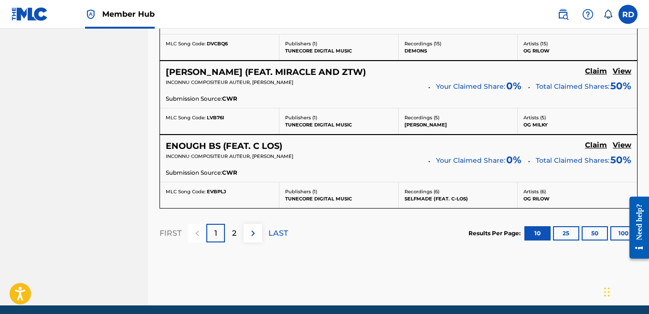
scroll to position [917, 0]
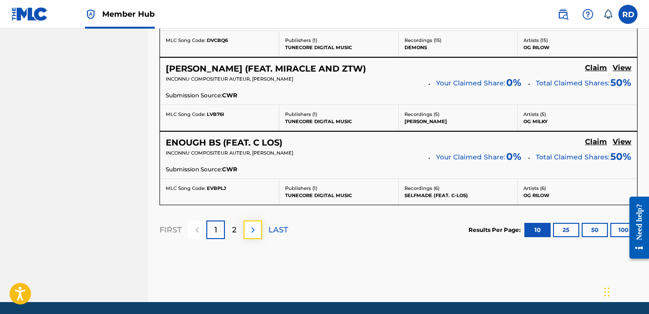
click at [256, 231] on img at bounding box center [253, 230] width 11 height 11
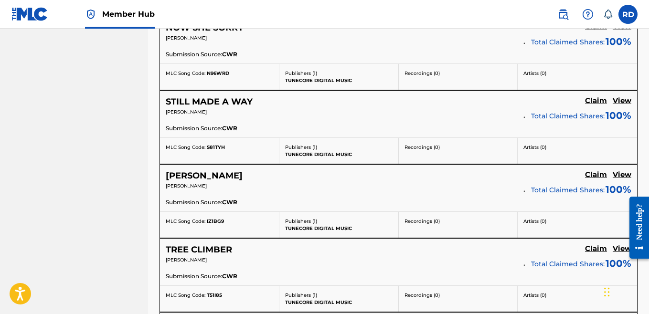
scroll to position [634, 0]
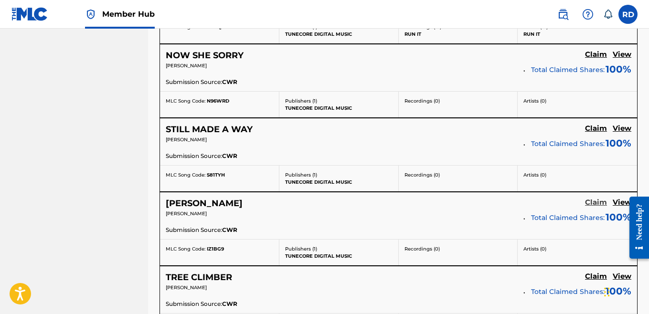
click at [594, 203] on h5 "Claim" at bounding box center [596, 202] width 22 height 9
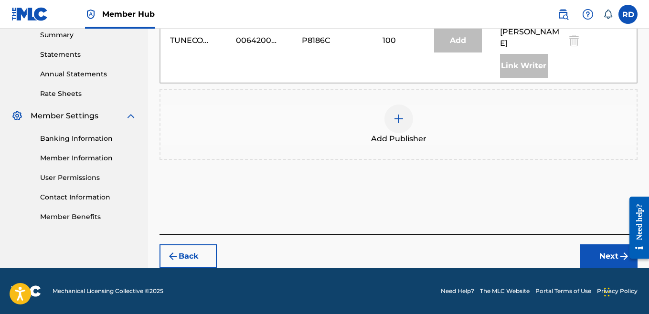
scroll to position [290, 0]
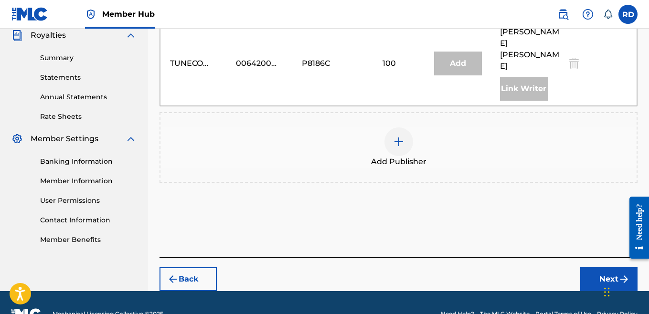
click at [407, 128] on div at bounding box center [399, 142] width 29 height 29
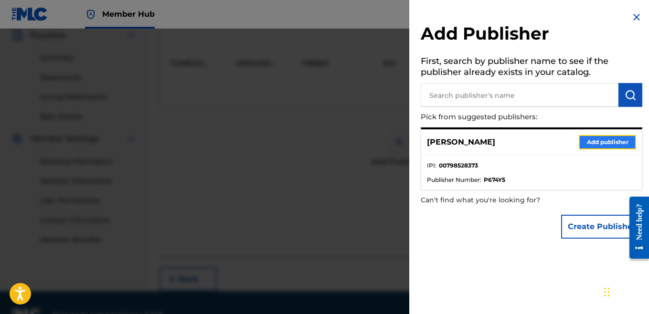
click at [590, 145] on button "Add publisher" at bounding box center [607, 142] width 57 height 14
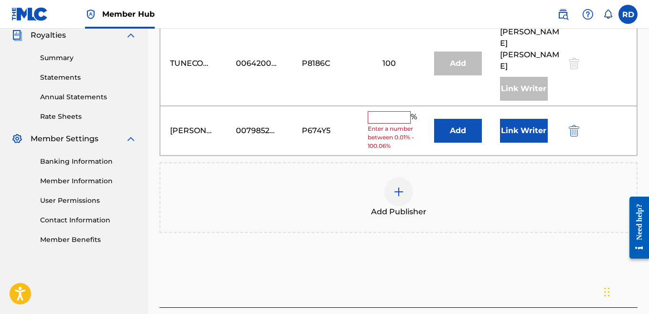
click at [389, 111] on input "text" at bounding box center [389, 117] width 43 height 12
type input "100"
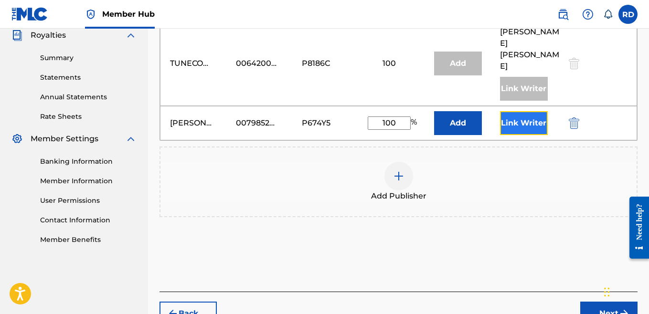
click at [510, 111] on button "Link Writer" at bounding box center [524, 123] width 48 height 24
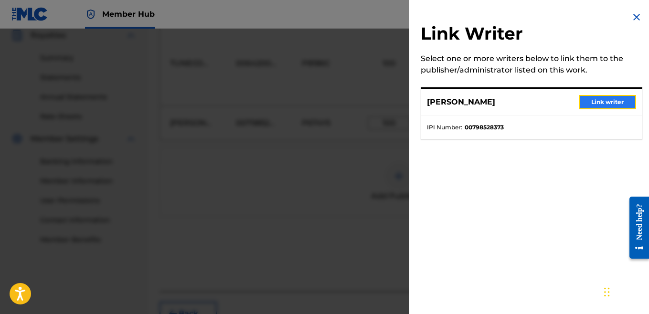
click at [588, 109] on button "Link writer" at bounding box center [607, 102] width 57 height 14
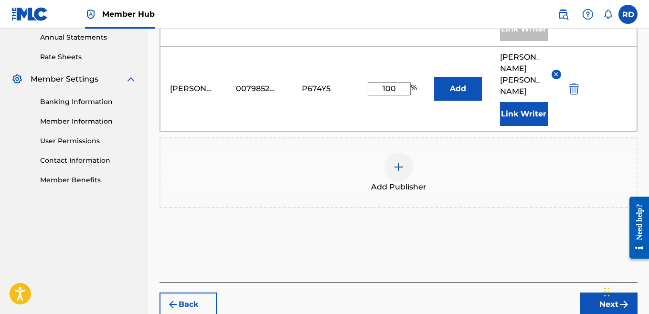
scroll to position [364, 0]
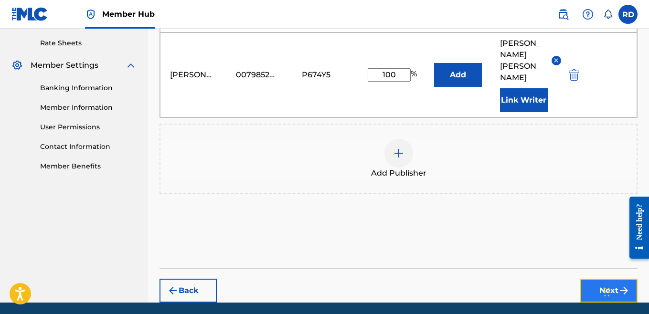
click at [604, 279] on button "Next" at bounding box center [609, 291] width 57 height 24
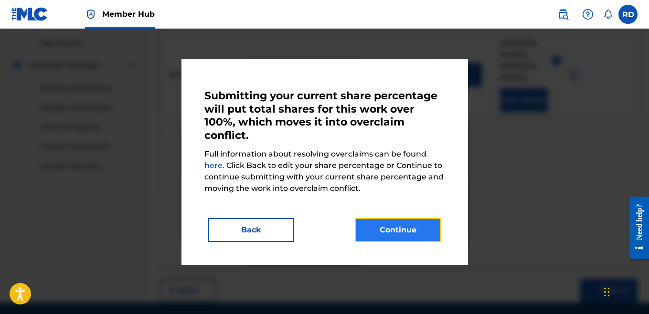
click at [376, 229] on button "Continue" at bounding box center [399, 230] width 86 height 24
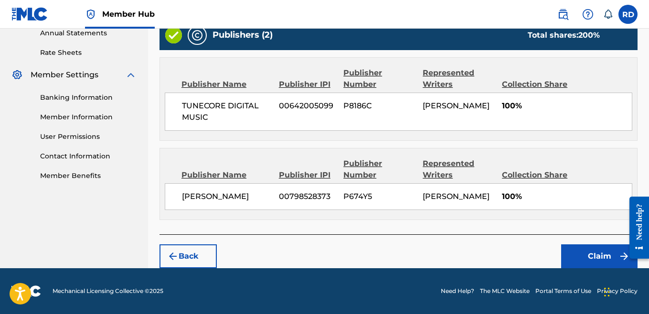
scroll to position [366, 0]
click at [591, 252] on button "Claim" at bounding box center [599, 257] width 76 height 24
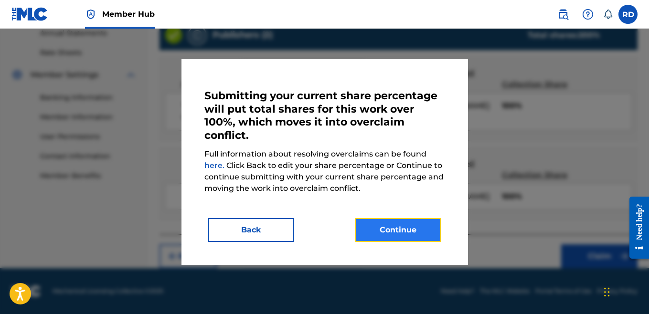
click at [415, 234] on button "Continue" at bounding box center [399, 230] width 86 height 24
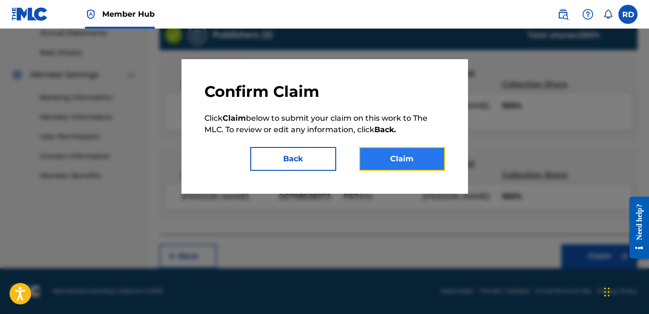
click at [380, 154] on button "Claim" at bounding box center [402, 159] width 86 height 24
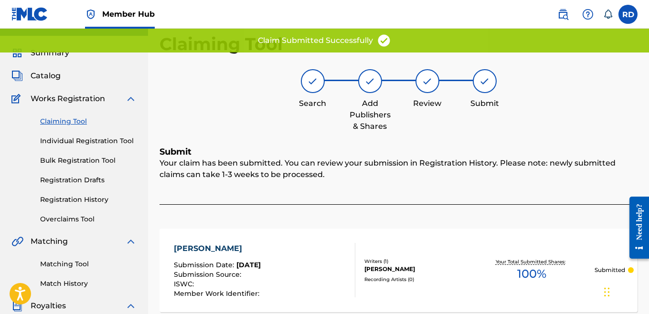
scroll to position [13, 0]
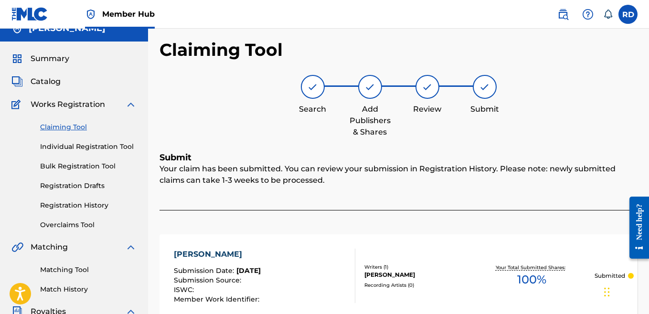
click at [68, 128] on link "Claiming Tool" at bounding box center [88, 127] width 97 height 10
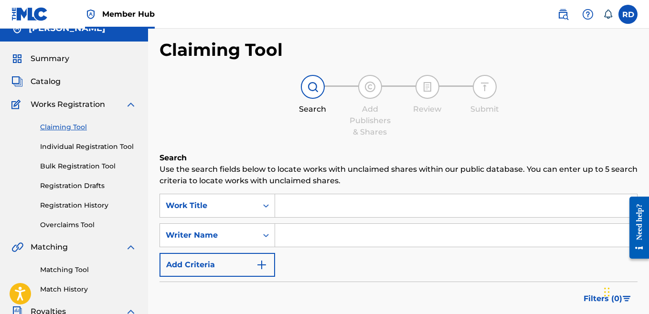
scroll to position [0, 0]
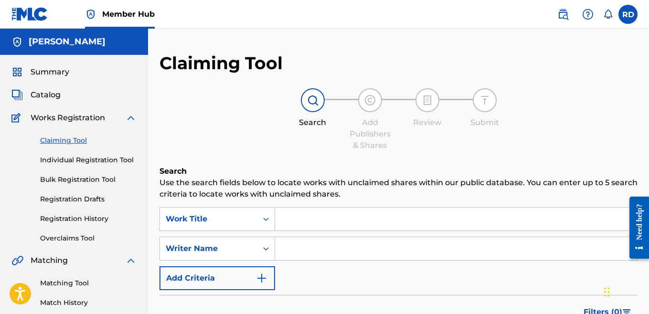
click at [309, 257] on input "Search Form" at bounding box center [456, 248] width 362 height 23
type input "ray quintez dillard"
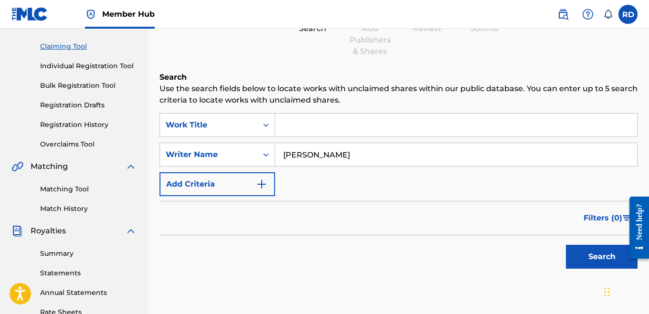
scroll to position [109, 0]
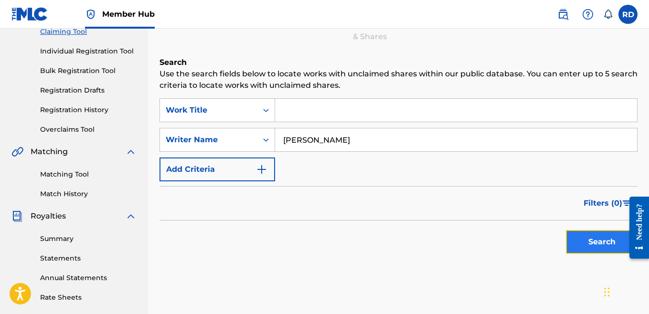
click at [584, 233] on button "Search" at bounding box center [602, 242] width 72 height 24
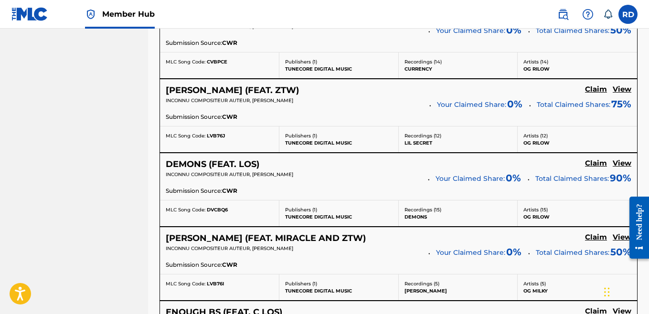
scroll to position [757, 0]
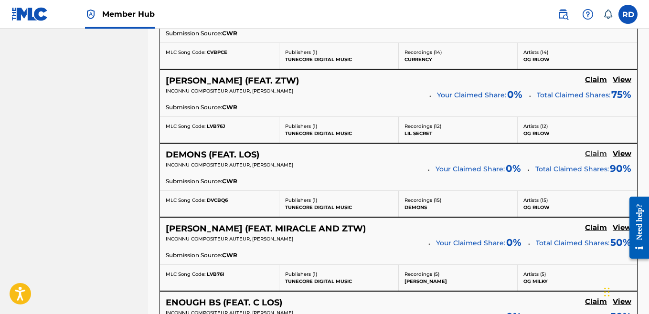
click at [596, 154] on h5 "Claim" at bounding box center [596, 154] width 22 height 9
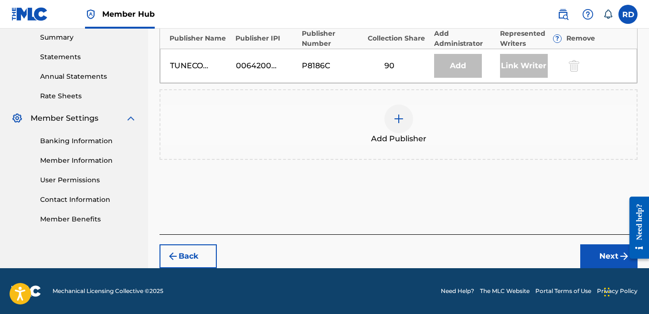
scroll to position [311, 0]
click at [405, 118] on div at bounding box center [399, 119] width 29 height 29
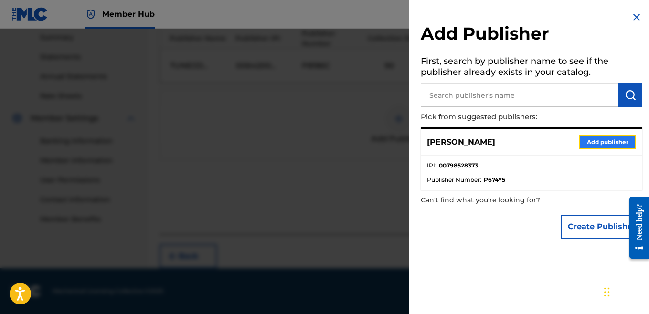
click at [584, 146] on button "Add publisher" at bounding box center [607, 142] width 57 height 14
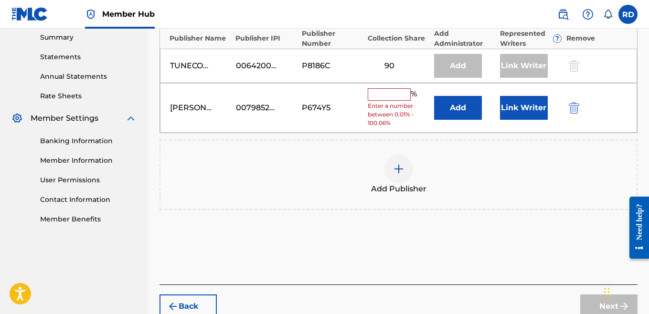
click at [395, 97] on input "text" at bounding box center [389, 94] width 43 height 12
type input "1"
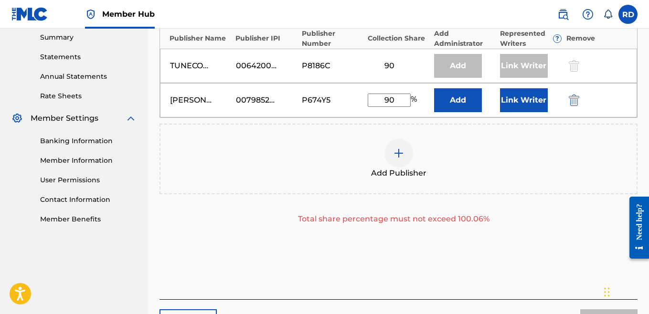
type input "9"
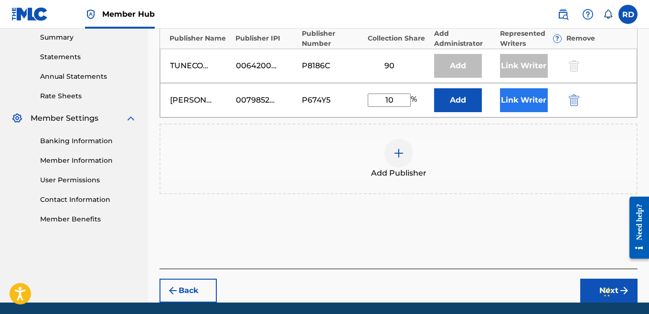
type input "10"
click at [513, 101] on button "Link Writer" at bounding box center [524, 100] width 48 height 24
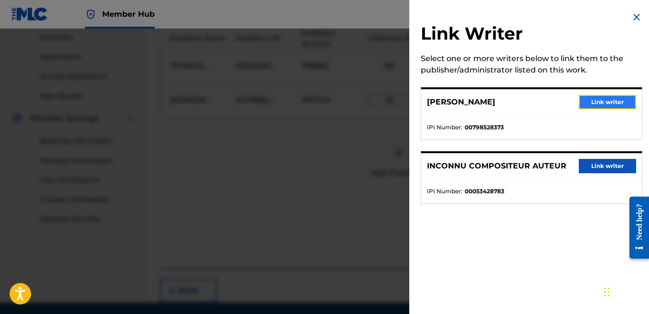
click at [607, 102] on button "Link writer" at bounding box center [607, 102] width 57 height 14
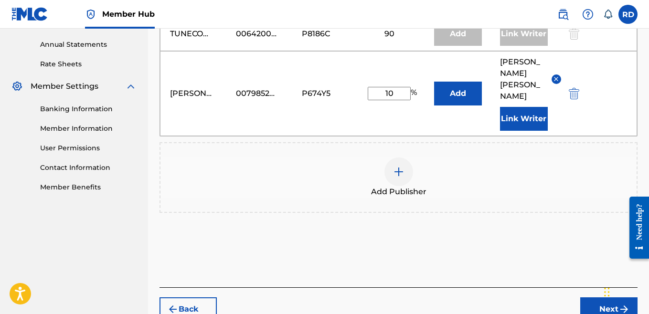
scroll to position [350, 0]
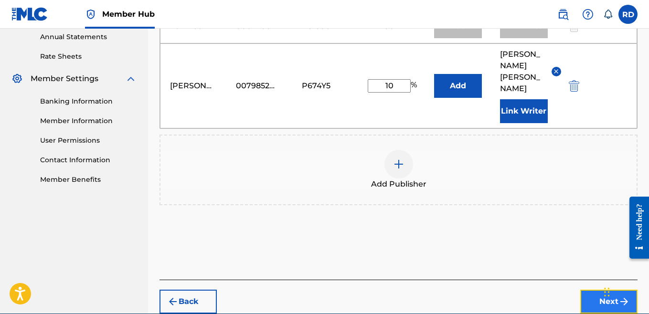
click at [600, 293] on button "Next" at bounding box center [609, 302] width 57 height 24
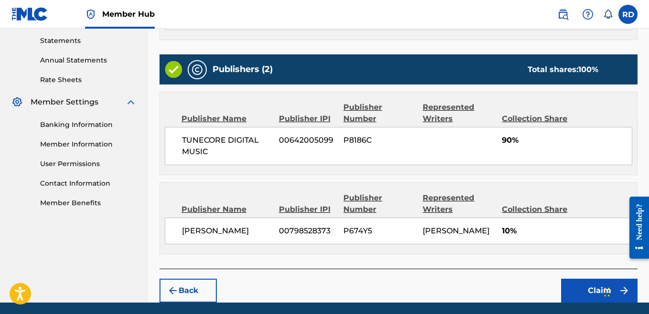
scroll to position [373, 0]
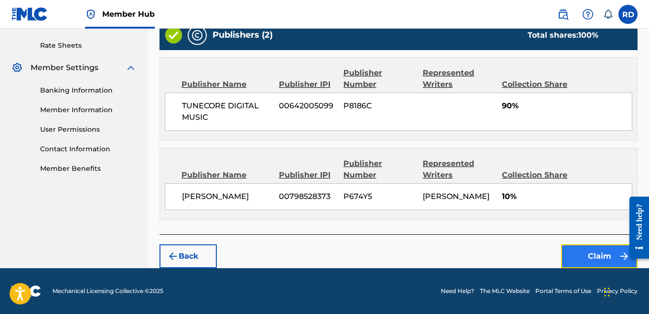
click at [581, 252] on button "Claim" at bounding box center [599, 257] width 76 height 24
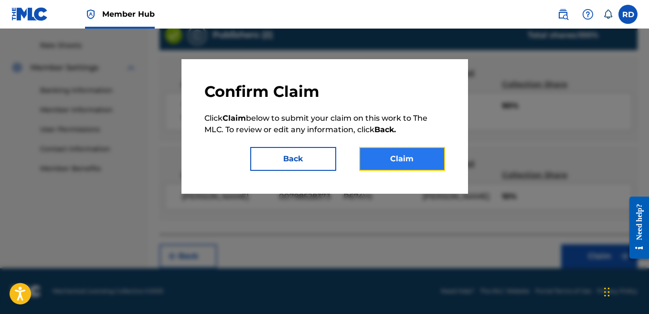
click at [391, 154] on button "Claim" at bounding box center [402, 159] width 86 height 24
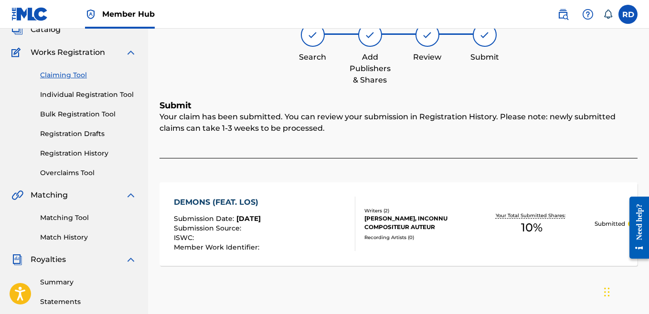
scroll to position [62, 0]
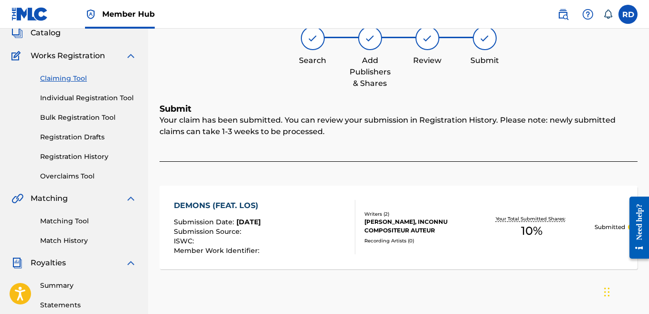
click at [61, 80] on link "Claiming Tool" at bounding box center [88, 79] width 97 height 10
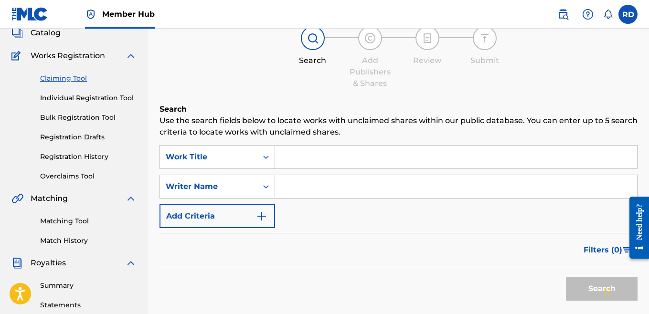
scroll to position [0, 0]
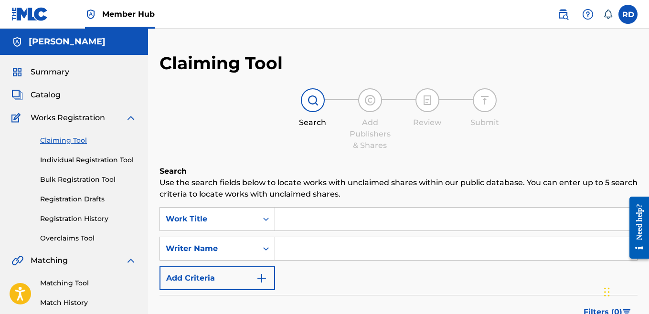
click at [308, 247] on input "Search Form" at bounding box center [456, 248] width 362 height 23
type input "ray quintez dillard"
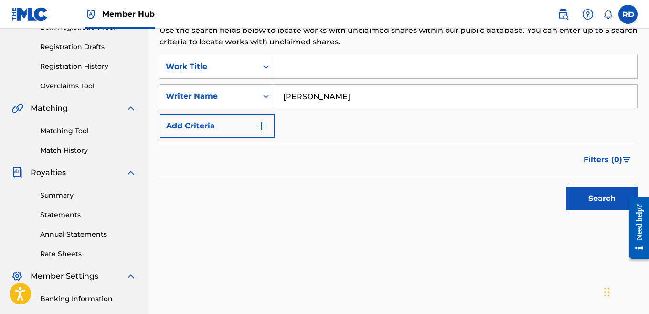
scroll to position [153, 0]
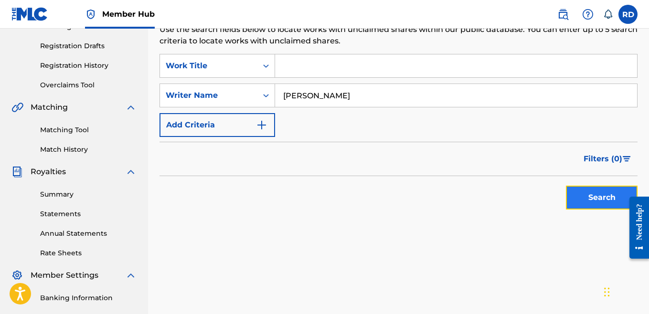
click at [584, 204] on button "Search" at bounding box center [602, 198] width 72 height 24
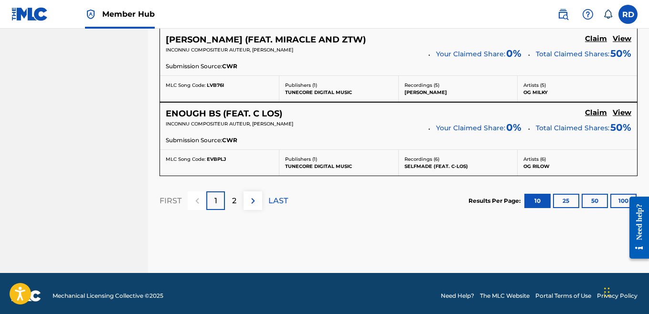
scroll to position [947, 0]
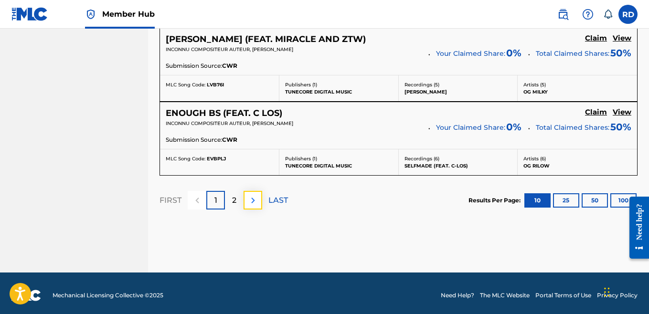
click at [249, 199] on img at bounding box center [253, 200] width 11 height 11
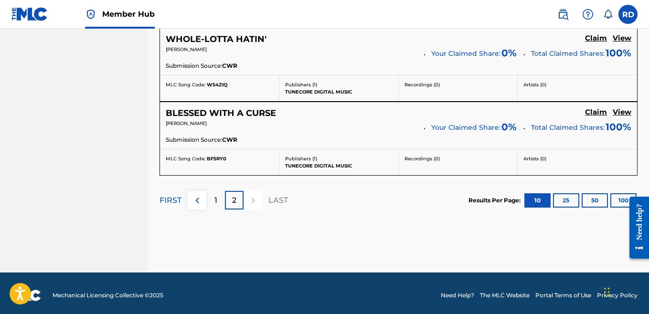
click at [249, 199] on div at bounding box center [253, 200] width 19 height 19
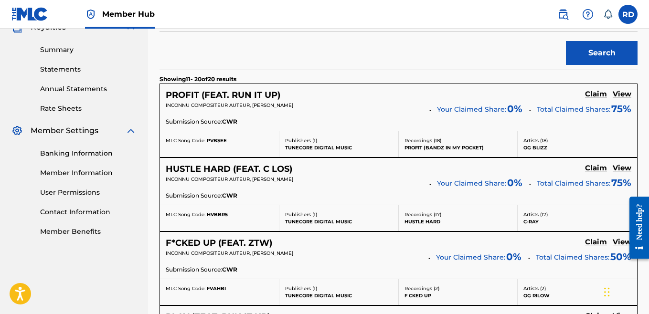
scroll to position [297, 0]
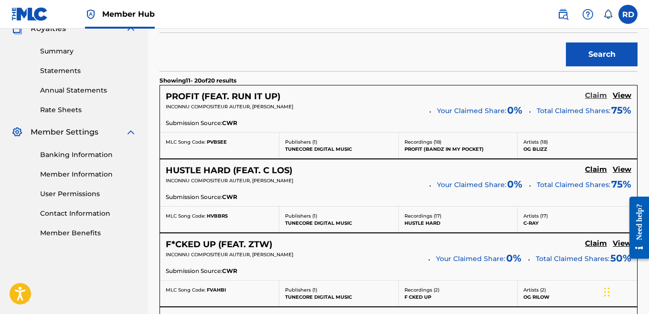
click at [599, 98] on h5 "Claim" at bounding box center [596, 95] width 22 height 9
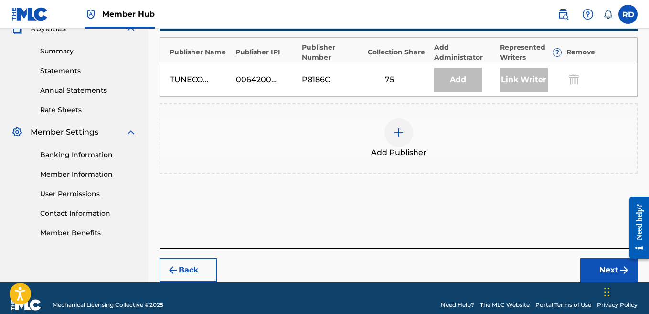
click at [402, 122] on div at bounding box center [399, 133] width 29 height 29
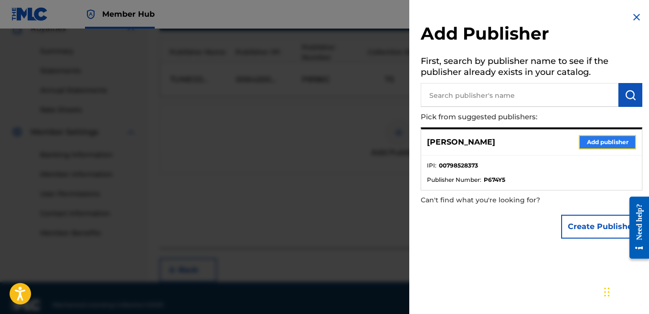
click at [591, 141] on button "Add publisher" at bounding box center [607, 142] width 57 height 14
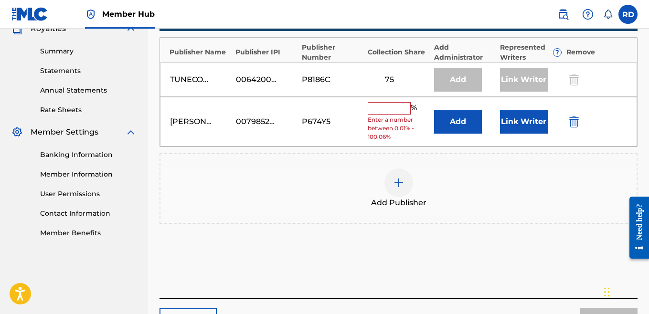
click at [377, 109] on input "text" at bounding box center [389, 108] width 43 height 12
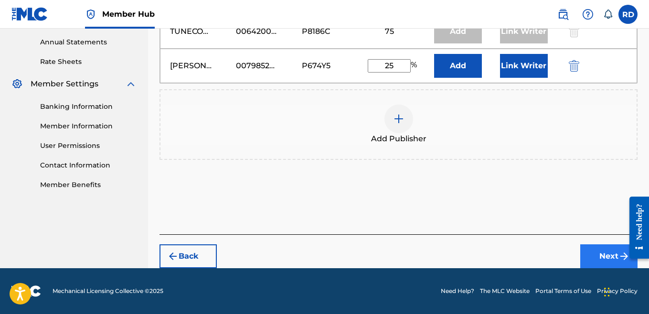
type input "25"
click at [593, 256] on button "Next" at bounding box center [609, 257] width 57 height 24
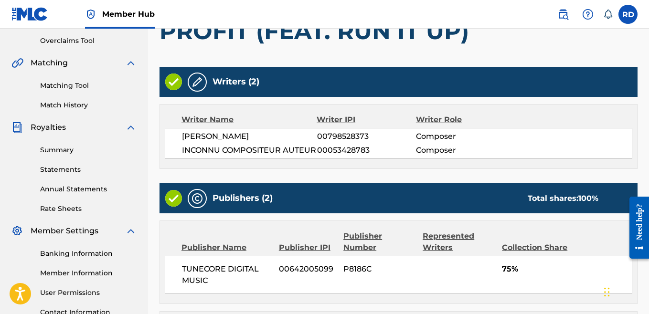
scroll to position [361, 0]
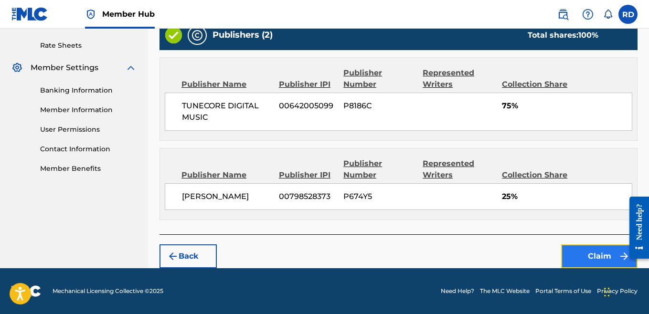
click at [582, 256] on button "Claim" at bounding box center [599, 257] width 76 height 24
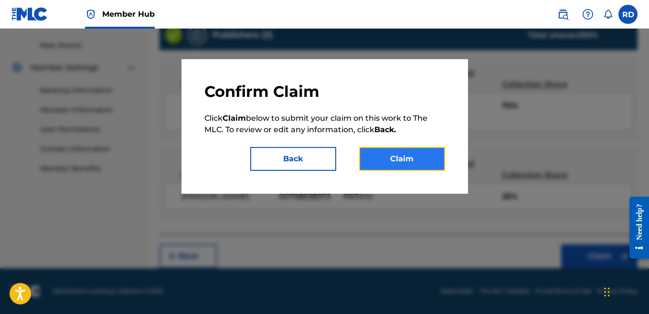
click at [436, 163] on button "Claim" at bounding box center [402, 159] width 86 height 24
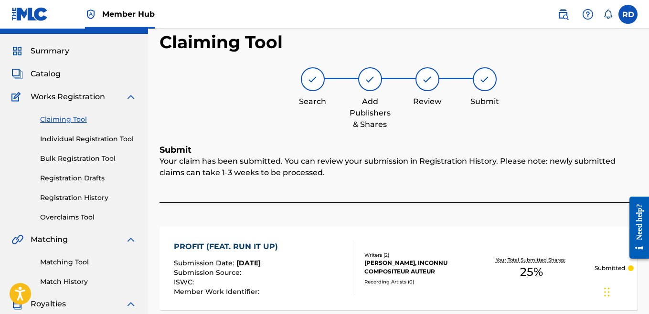
scroll to position [0, 0]
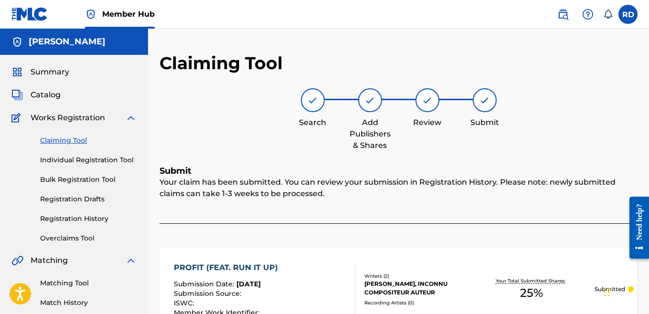
click at [59, 143] on link "Claiming Tool" at bounding box center [88, 141] width 97 height 10
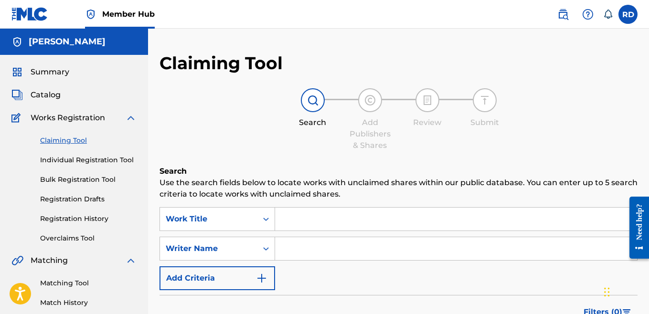
click at [335, 248] on input "Search Form" at bounding box center [456, 248] width 362 height 23
type input "ray quintez dillard"
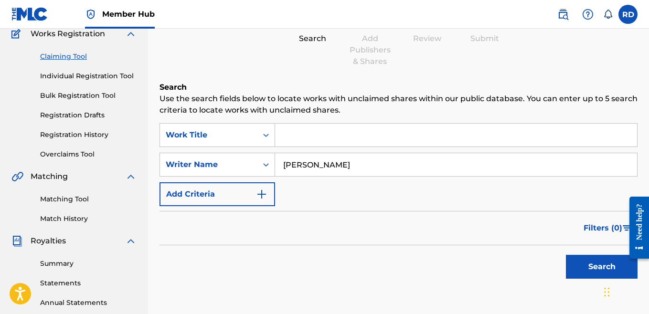
scroll to position [95, 0]
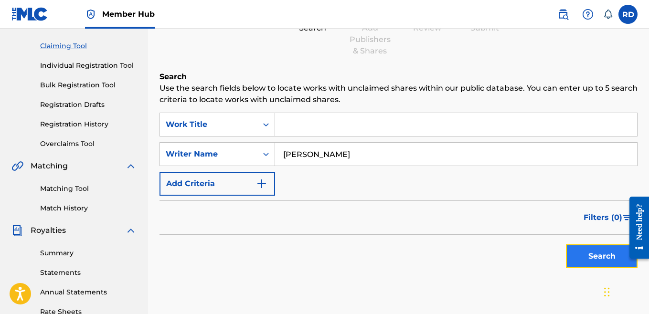
click at [605, 264] on button "Search" at bounding box center [602, 257] width 72 height 24
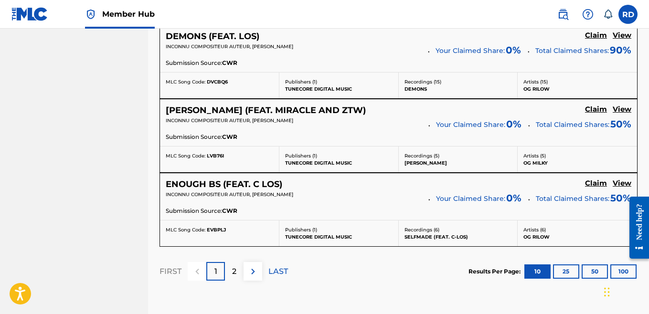
scroll to position [888, 0]
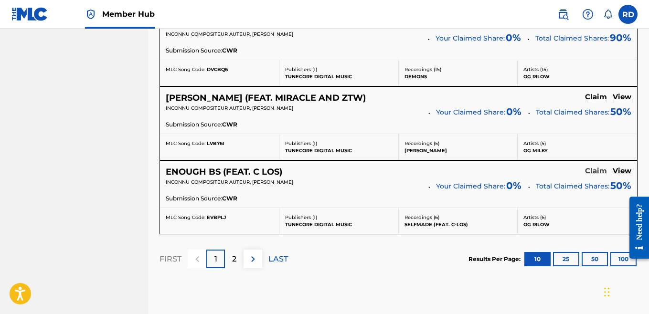
click at [593, 173] on h5 "Claim" at bounding box center [596, 171] width 22 height 9
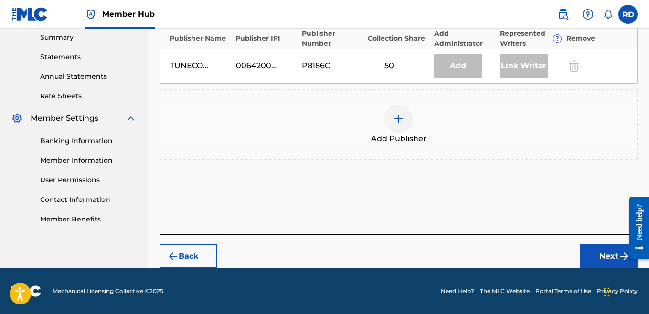
click at [398, 123] on img at bounding box center [398, 118] width 11 height 11
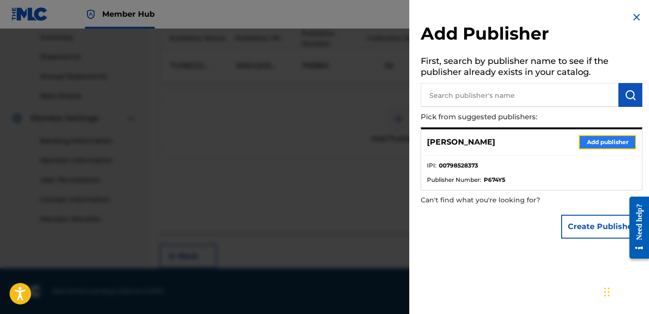
click at [595, 144] on button "Add publisher" at bounding box center [607, 142] width 57 height 14
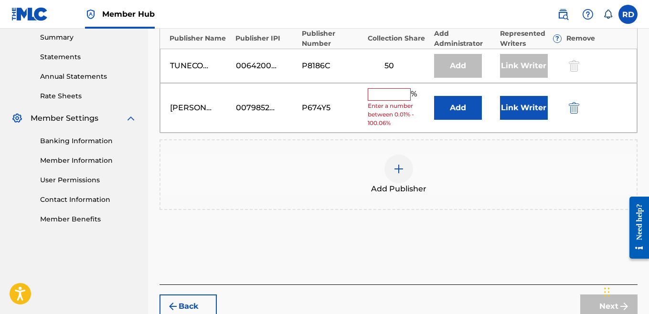
click at [399, 95] on input "text" at bounding box center [389, 94] width 43 height 12
type input "50"
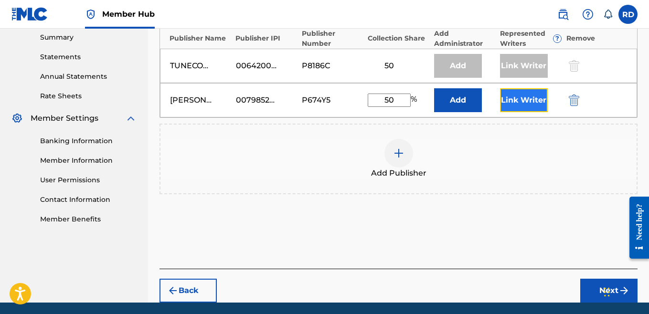
click at [514, 108] on button "Link Writer" at bounding box center [524, 100] width 48 height 24
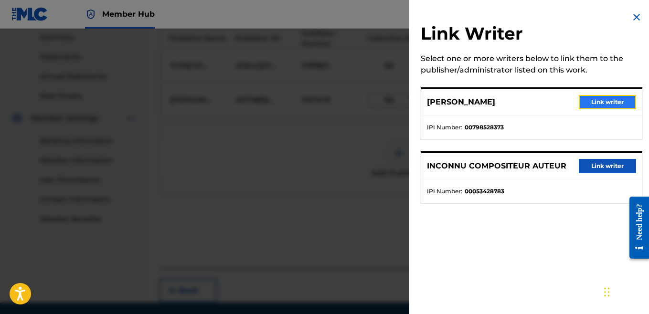
click at [602, 103] on button "Link writer" at bounding box center [607, 102] width 57 height 14
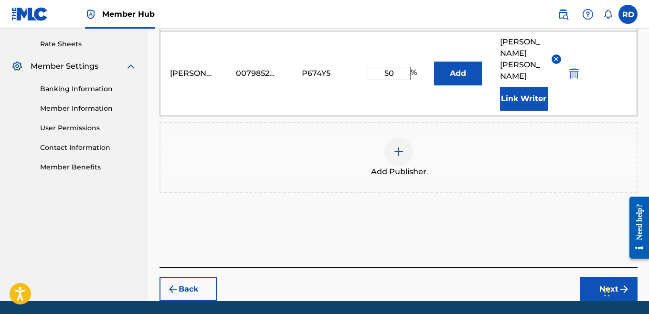
scroll to position [364, 0]
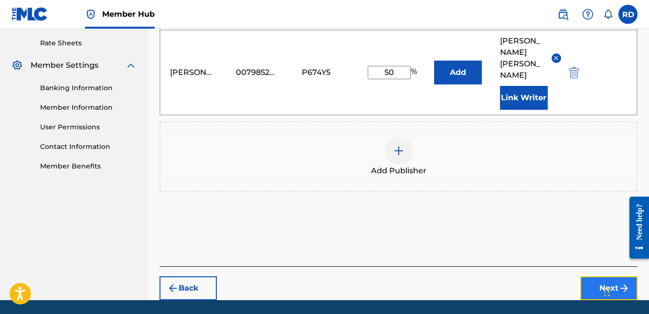
click at [598, 278] on button "Next" at bounding box center [609, 289] width 57 height 24
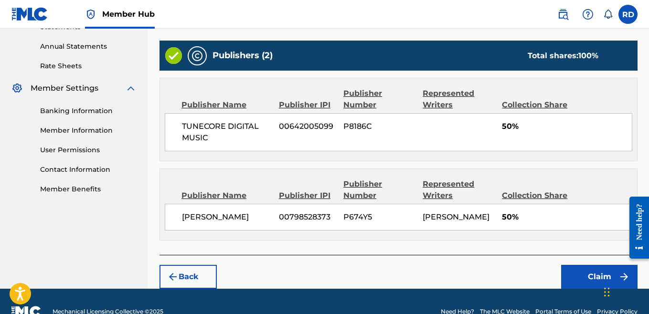
scroll to position [343, 0]
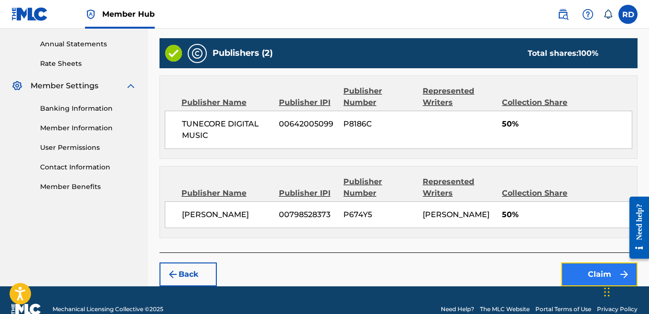
click at [594, 286] on button "Claim" at bounding box center [599, 275] width 76 height 24
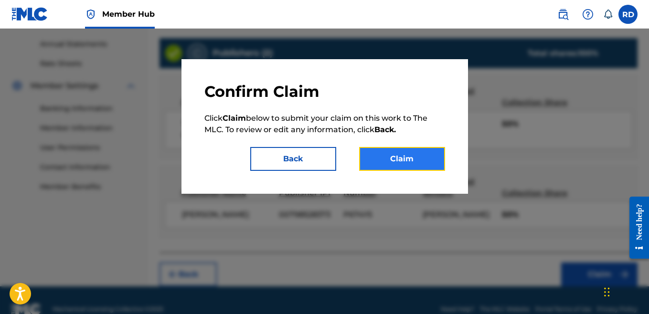
click at [405, 157] on button "Claim" at bounding box center [402, 159] width 86 height 24
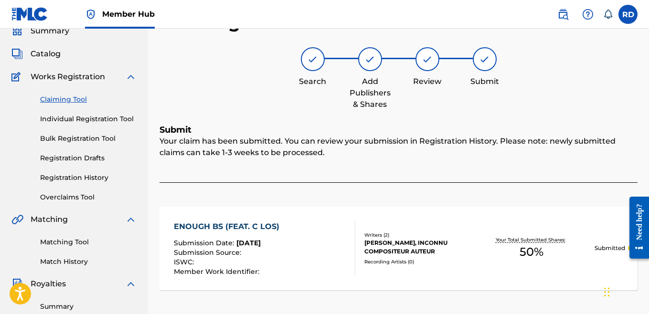
scroll to position [38, 0]
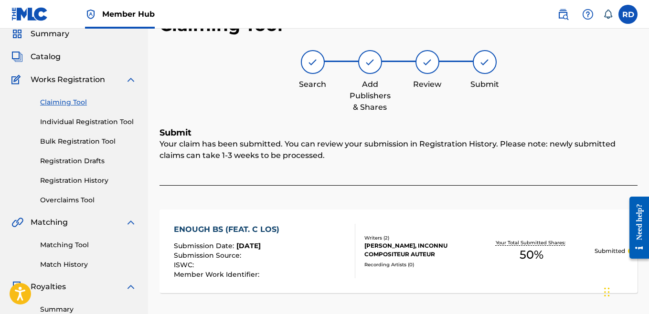
click at [67, 102] on link "Claiming Tool" at bounding box center [88, 102] width 97 height 10
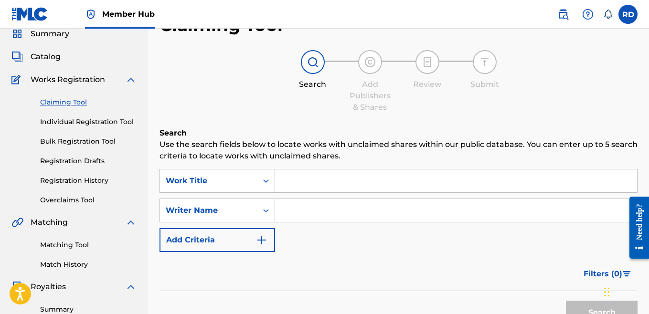
scroll to position [0, 0]
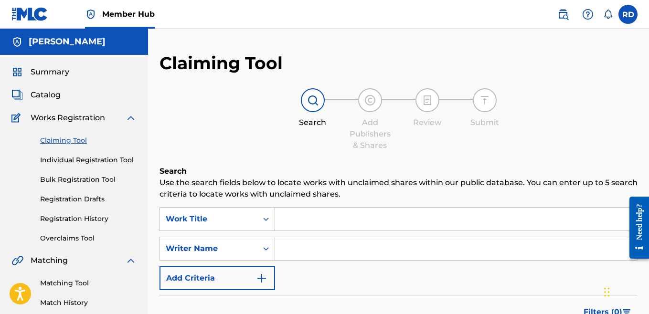
click at [321, 262] on div "SearchWithCriteria6941de40-4844-40d1-b500-3483210ef558 Work Title SearchWithCri…" at bounding box center [399, 248] width 478 height 83
click at [324, 258] on input "Search Form" at bounding box center [456, 248] width 362 height 23
type input "ray quintez dillard"
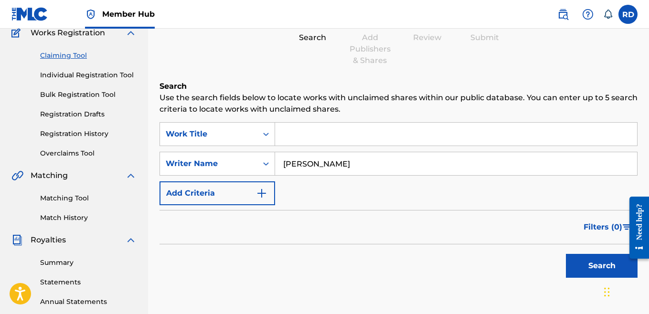
scroll to position [99, 0]
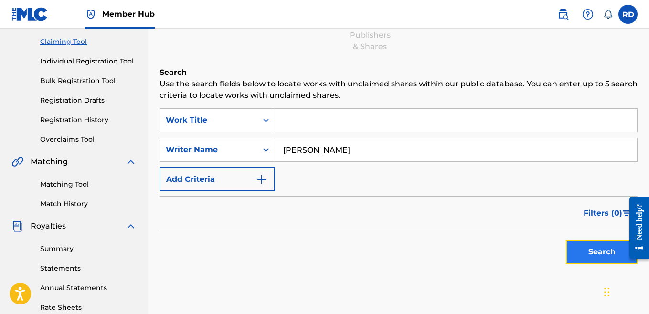
click at [594, 260] on button "Search" at bounding box center [602, 252] width 72 height 24
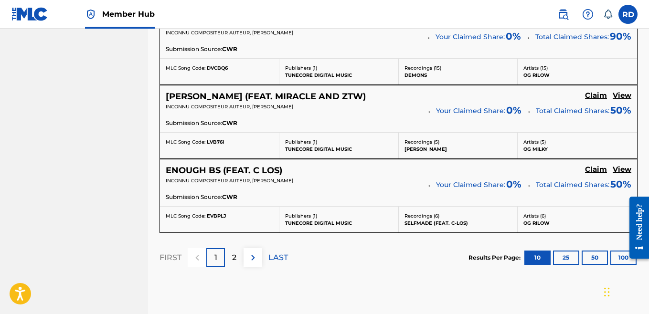
scroll to position [891, 0]
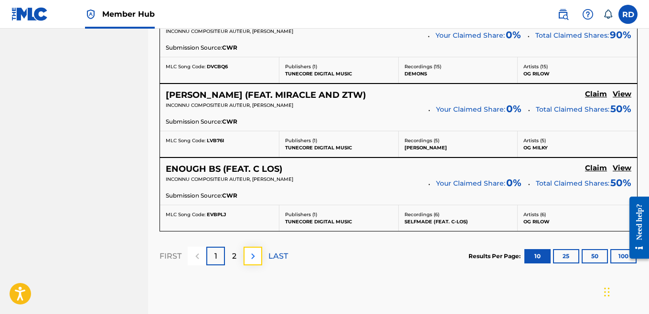
click at [251, 258] on img at bounding box center [253, 256] width 11 height 11
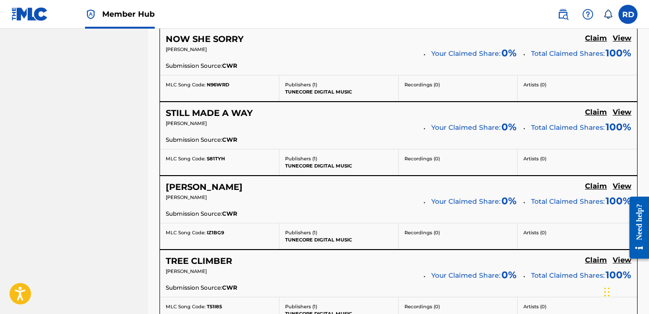
scroll to position [645, 0]
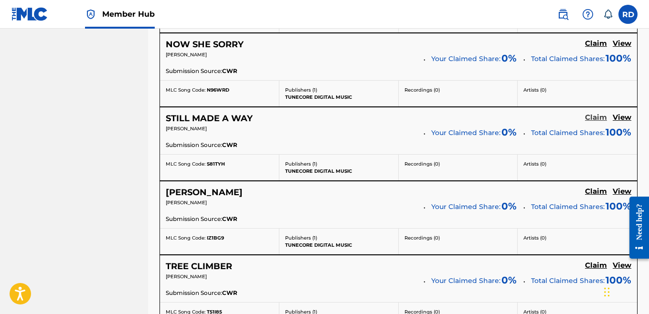
click at [604, 117] on h5 "Claim" at bounding box center [596, 117] width 22 height 9
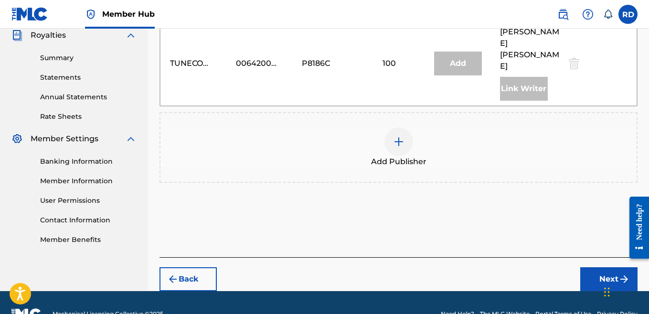
click at [392, 128] on div at bounding box center [399, 142] width 29 height 29
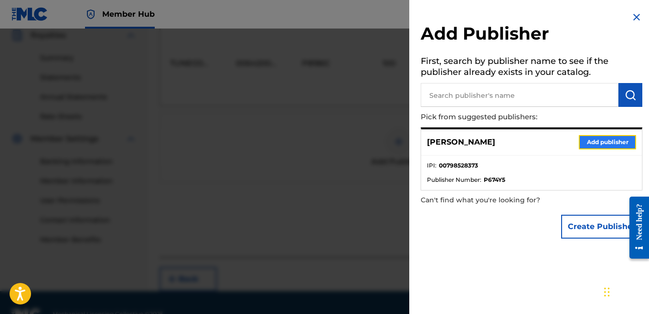
click at [603, 144] on button "Add publisher" at bounding box center [607, 142] width 57 height 14
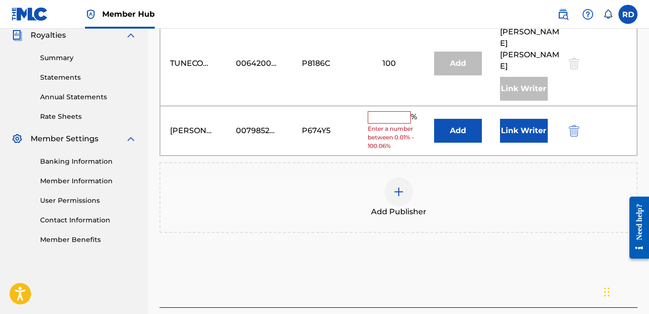
click at [379, 111] on input "text" at bounding box center [389, 117] width 43 height 12
type input "100"
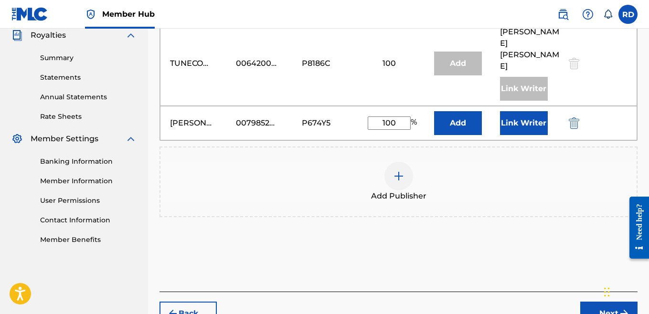
scroll to position [324, 0]
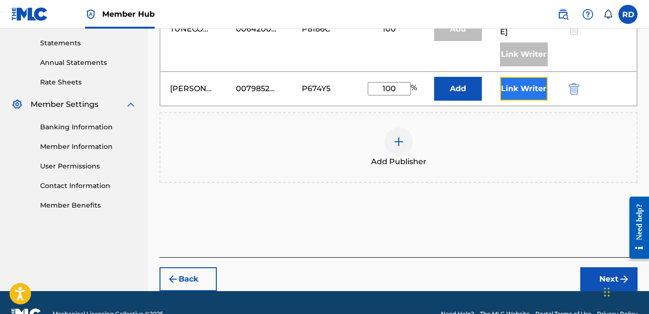
click at [527, 77] on button "Link Writer" at bounding box center [524, 89] width 48 height 24
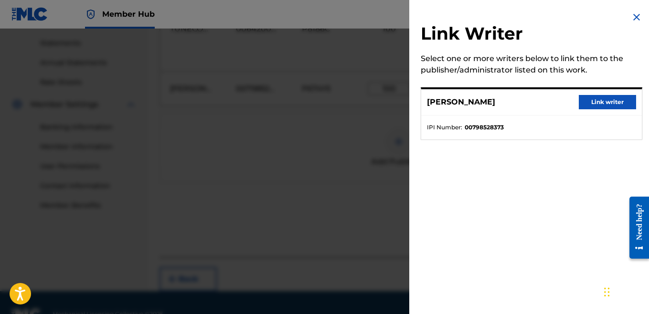
click at [574, 109] on div "RAY QUINTEZ DILLARD Link writer" at bounding box center [531, 102] width 221 height 26
click at [591, 104] on button "Link writer" at bounding box center [607, 102] width 57 height 14
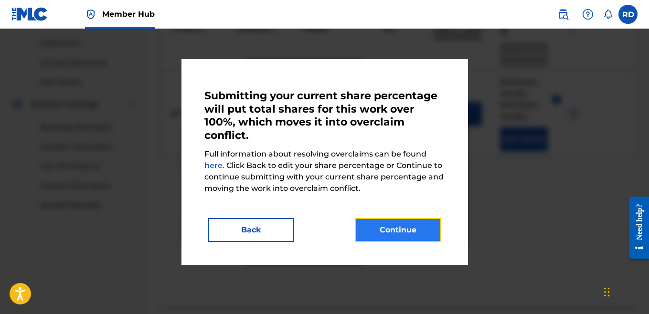
click at [377, 223] on button "Continue" at bounding box center [399, 230] width 86 height 24
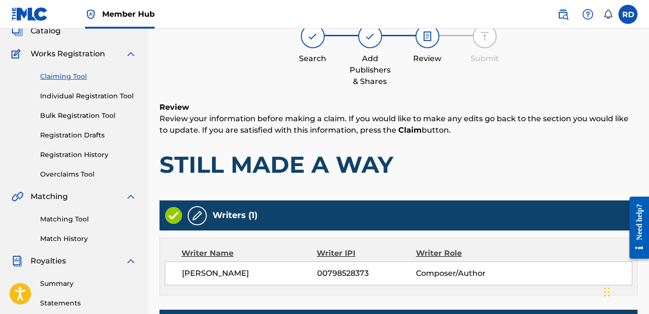
scroll to position [0, 0]
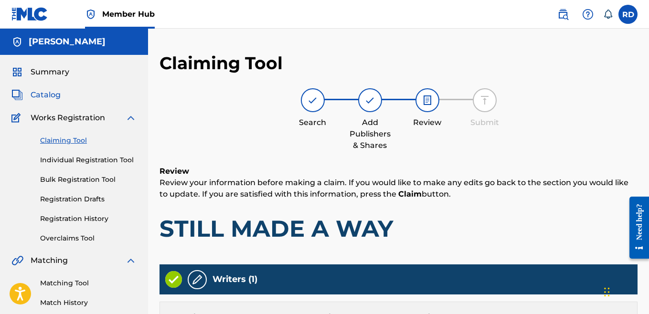
click at [45, 93] on span "Catalog" at bounding box center [46, 94] width 30 height 11
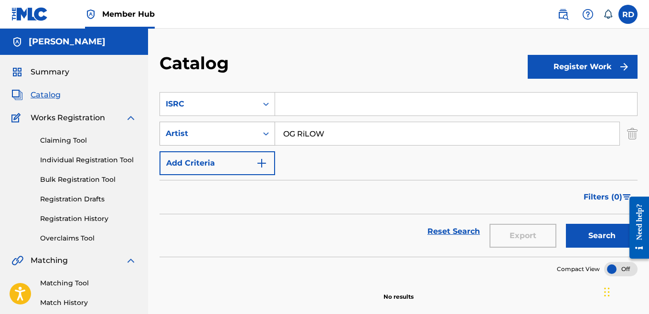
drag, startPoint x: 335, startPoint y: 135, endPoint x: 251, endPoint y: 138, distance: 84.2
click at [251, 138] on div "SearchWithCriteriab9d4f58a-d7f2-48fe-bb0b-70e7c5a7c1df Artist OG RiLOW" at bounding box center [399, 134] width 478 height 24
type input "ray quintez dillard"
click at [587, 245] on button "Search" at bounding box center [602, 236] width 72 height 24
click at [51, 76] on span "Summary" at bounding box center [50, 71] width 39 height 11
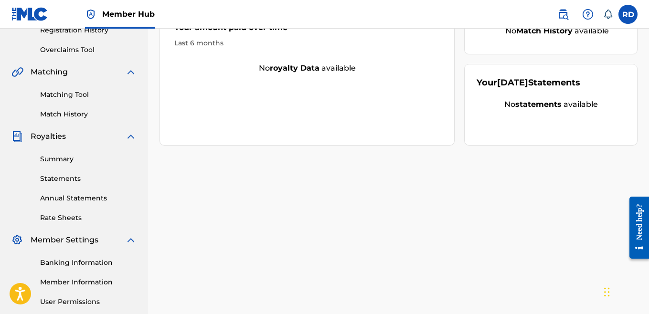
scroll to position [213, 0]
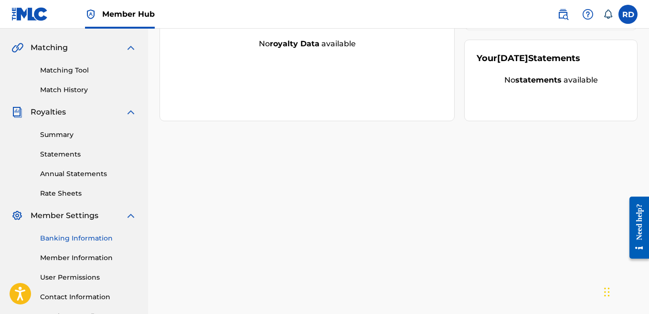
click at [80, 243] on link "Banking Information" at bounding box center [88, 239] width 97 height 10
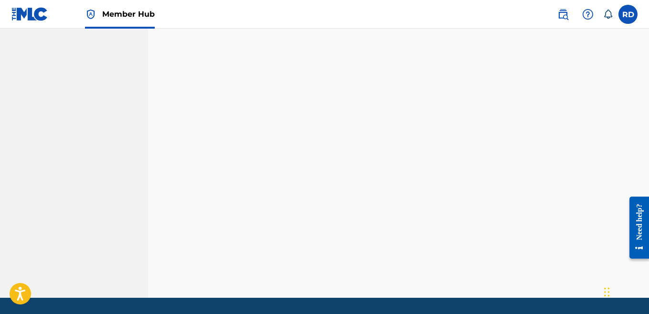
scroll to position [278, 0]
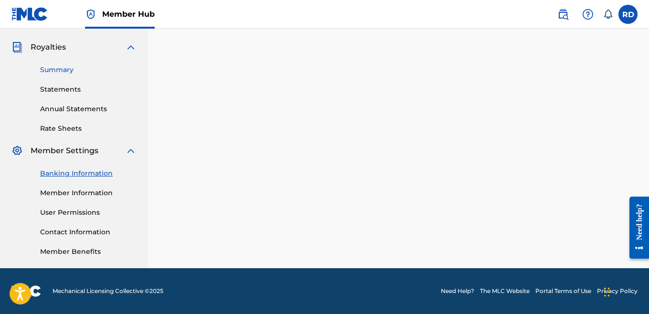
click at [54, 74] on link "Summary" at bounding box center [88, 70] width 97 height 10
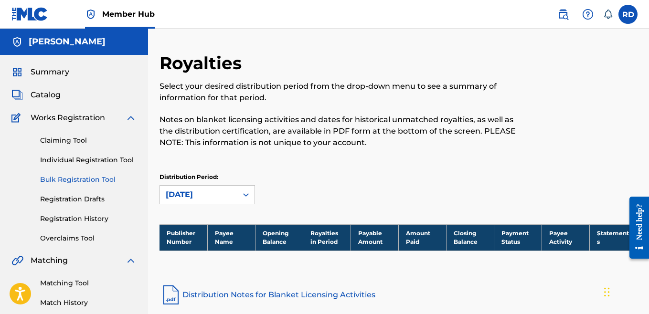
click at [81, 178] on link "Bulk Registration Tool" at bounding box center [88, 180] width 97 height 10
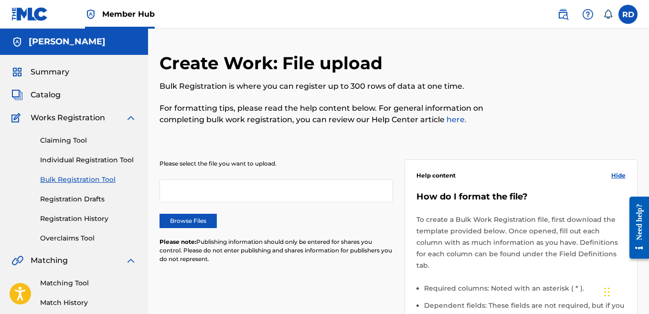
click at [186, 193] on div at bounding box center [277, 191] width 234 height 23
click at [71, 219] on link "Registration History" at bounding box center [88, 219] width 97 height 10
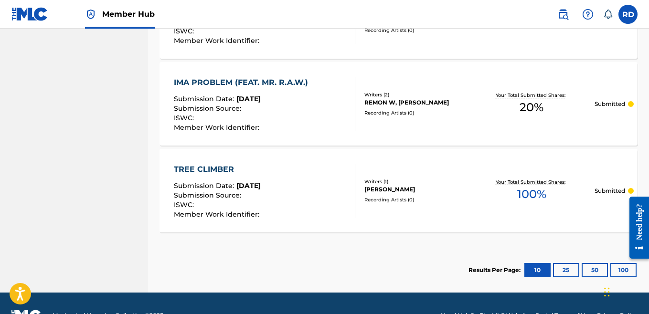
scroll to position [865, 0]
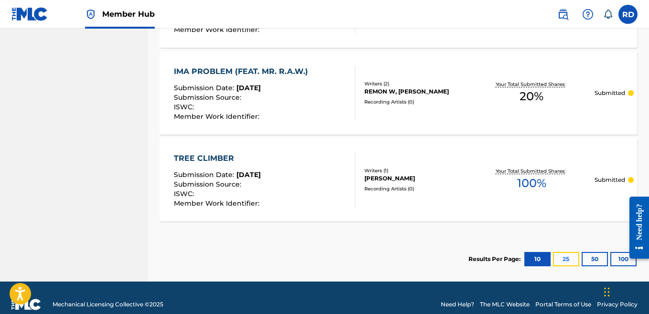
click at [561, 258] on button "25" at bounding box center [566, 259] width 26 height 14
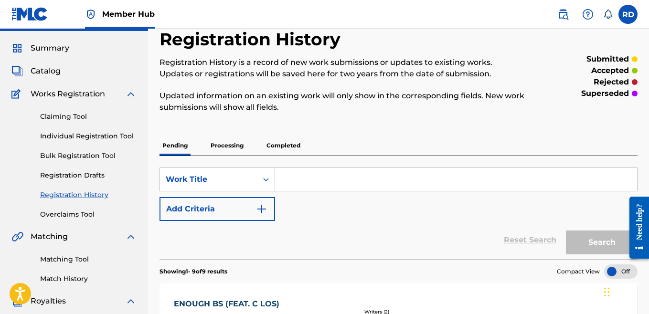
scroll to position [0, 0]
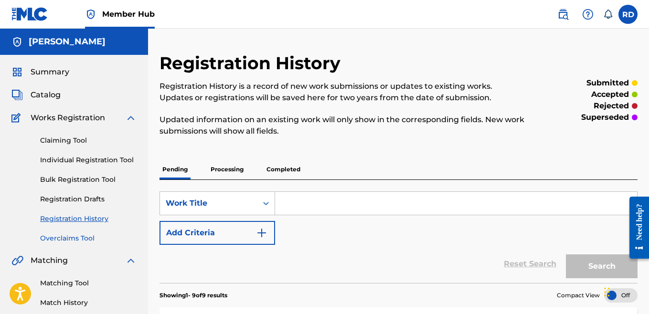
click at [66, 239] on link "Overclaims Tool" at bounding box center [88, 239] width 97 height 10
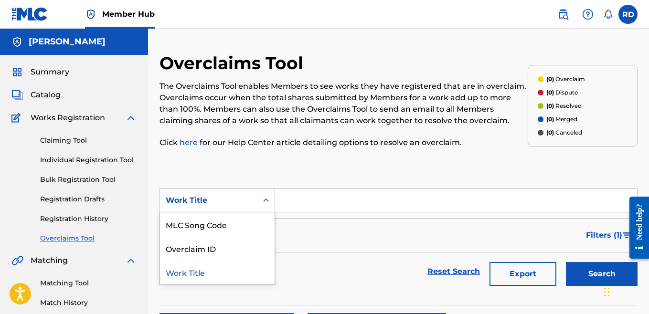
click at [258, 203] on div "Search Form" at bounding box center [266, 200] width 17 height 17
click at [312, 205] on input "Search Form" at bounding box center [456, 200] width 362 height 23
click at [50, 94] on span "Catalog" at bounding box center [46, 94] width 30 height 11
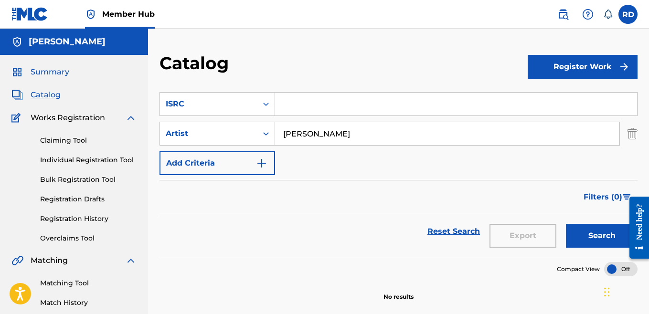
click at [38, 67] on span "Summary" at bounding box center [50, 71] width 39 height 11
